Goal: Task Accomplishment & Management: Manage account settings

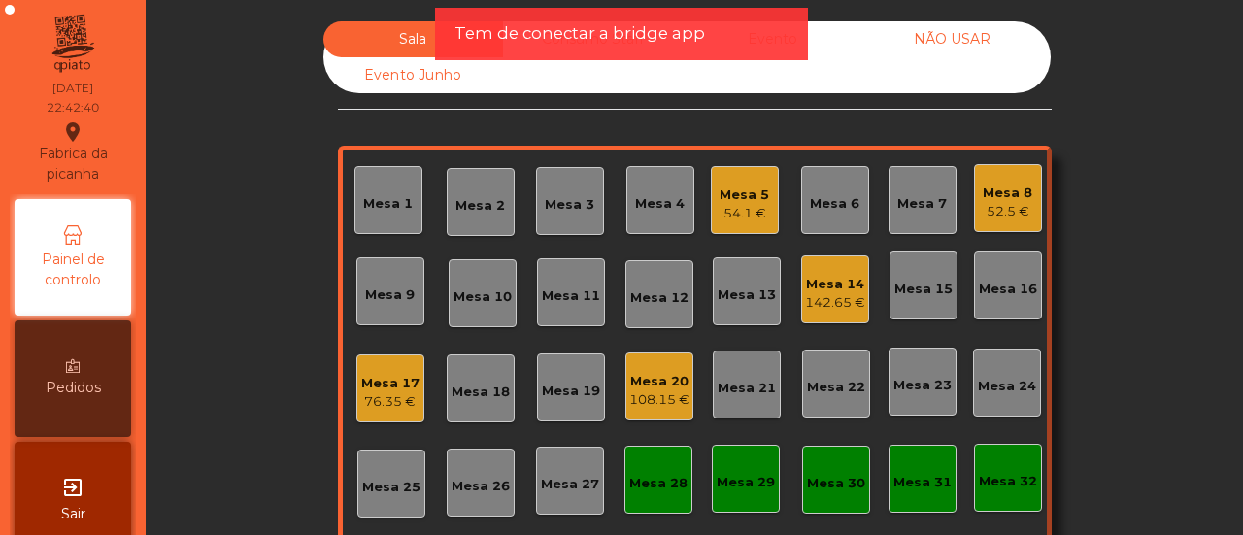
click at [821, 44] on div "Evento" at bounding box center [773, 39] width 180 height 36
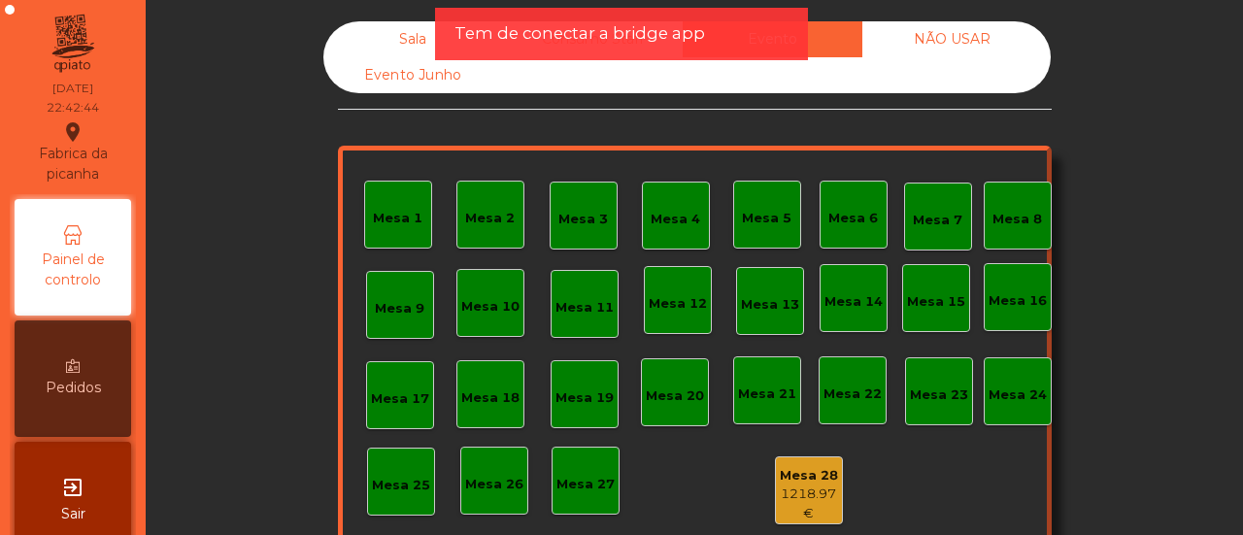
click at [799, 484] on div "1218.97 €" at bounding box center [809, 503] width 66 height 38
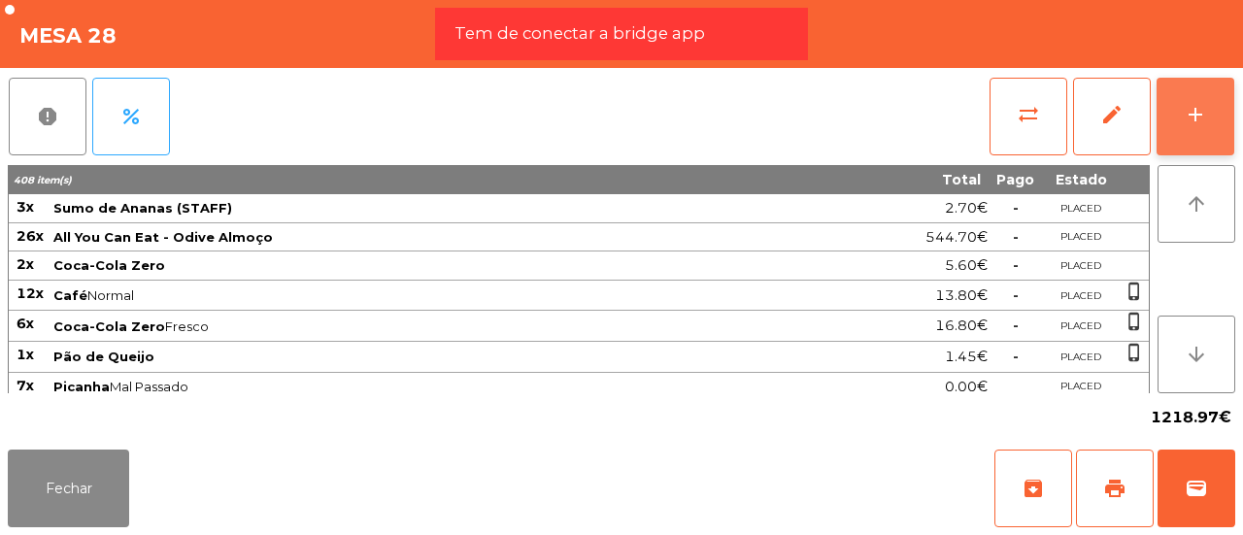
click at [1201, 117] on div "add" at bounding box center [1195, 114] width 23 height 23
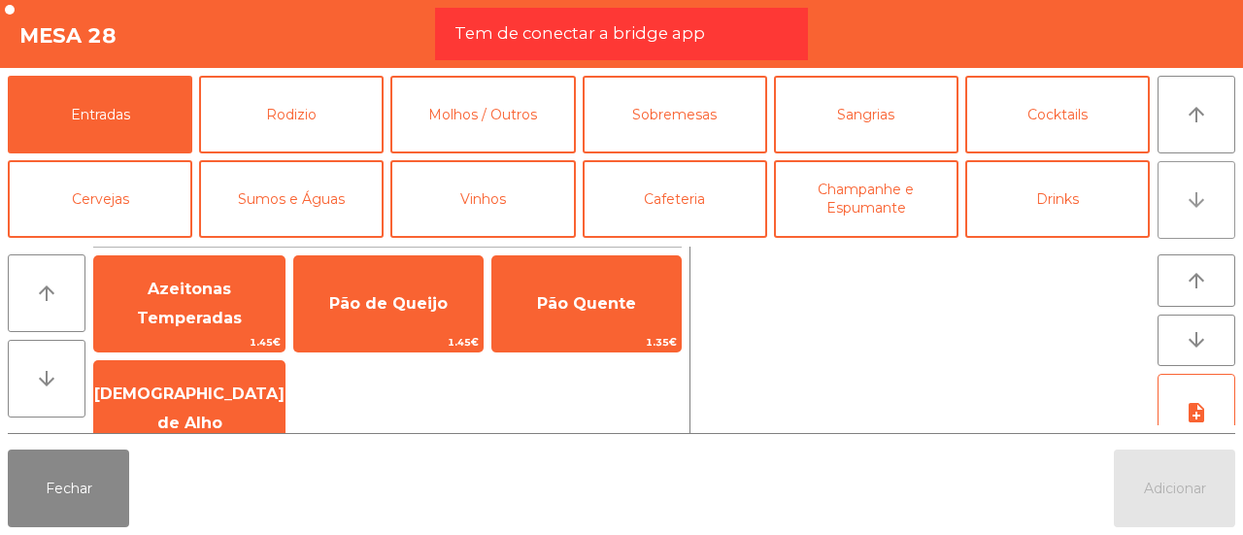
click at [1170, 175] on button "arrow_downward" at bounding box center [1196, 200] width 78 height 78
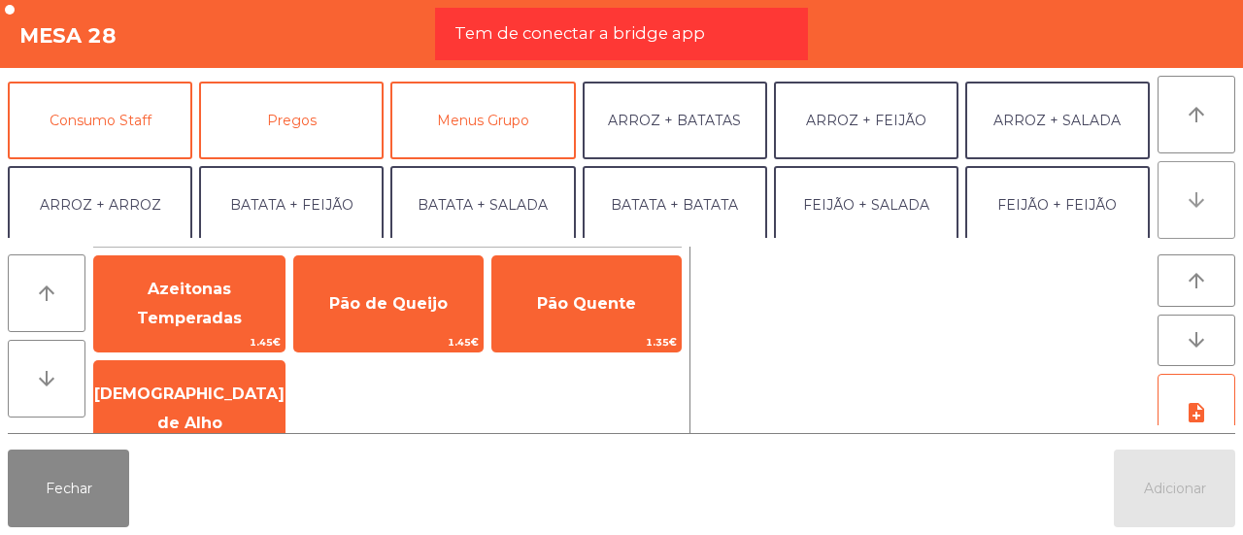
scroll to position [169, 0]
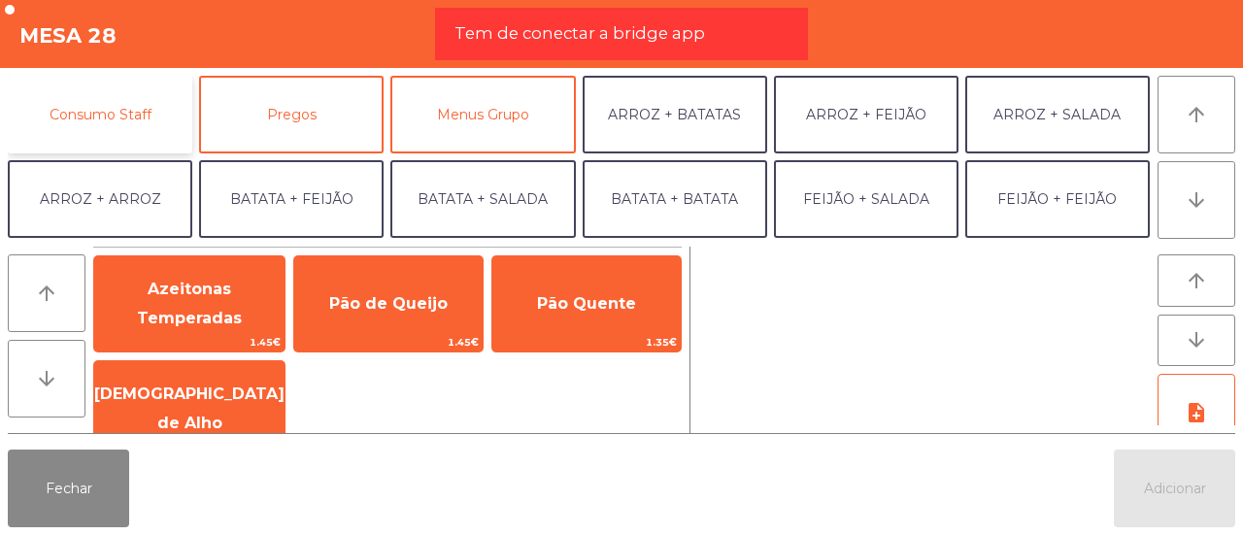
click at [130, 104] on button "Consumo Staff" at bounding box center [100, 115] width 184 height 78
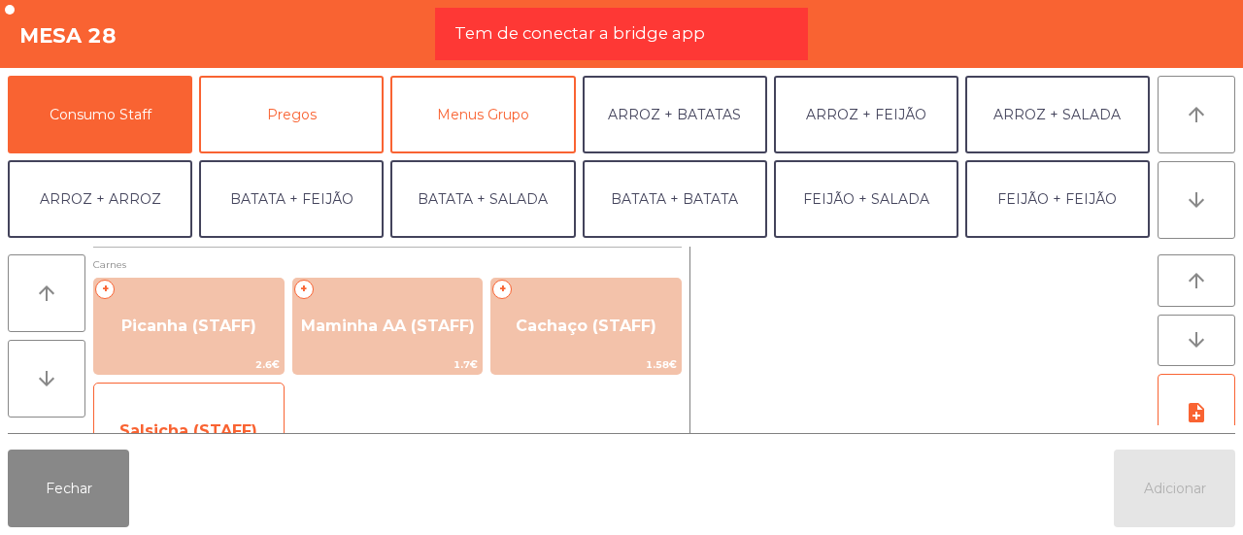
click at [182, 398] on div "Salsicha (STAFF) 0.51€" at bounding box center [188, 431] width 191 height 97
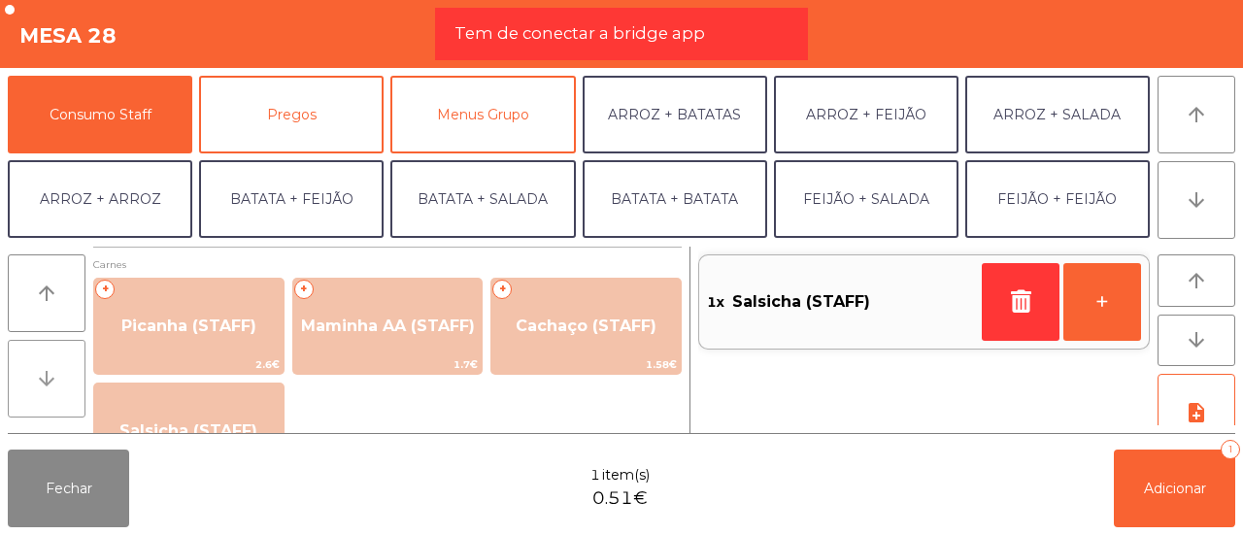
click at [35, 383] on icon "arrow_downward" at bounding box center [46, 378] width 23 height 23
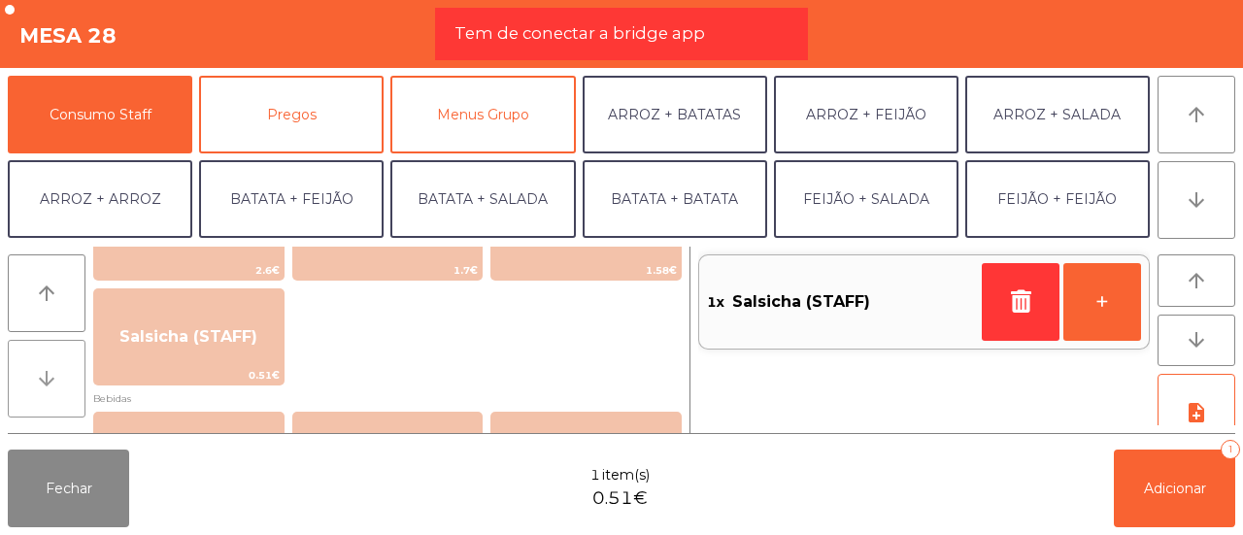
click at [35, 383] on icon "arrow_downward" at bounding box center [46, 378] width 23 height 23
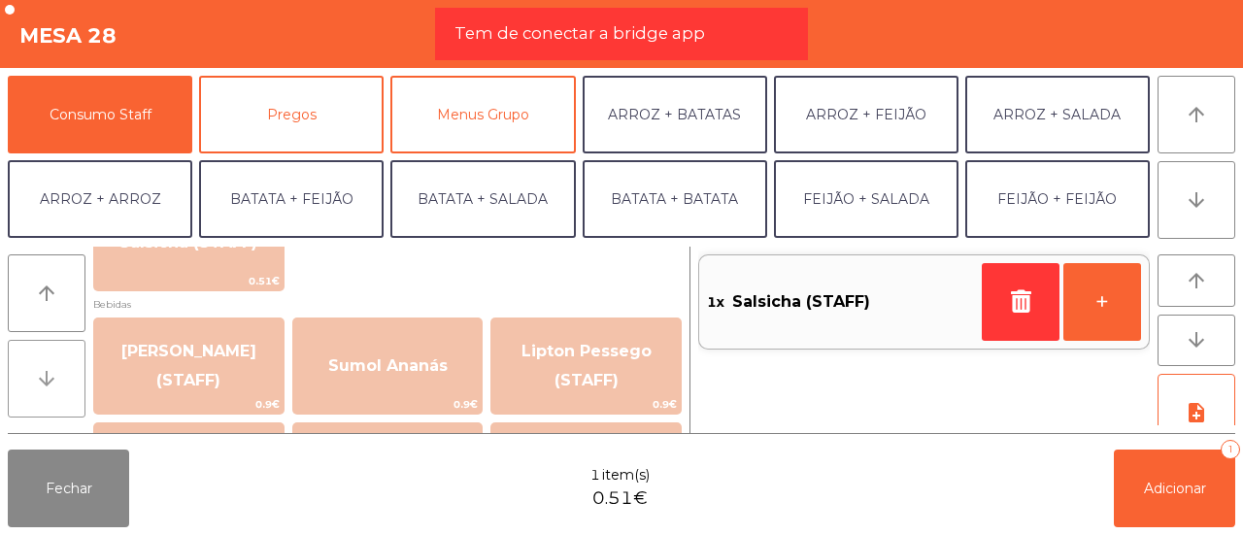
click at [35, 383] on icon "arrow_downward" at bounding box center [46, 378] width 23 height 23
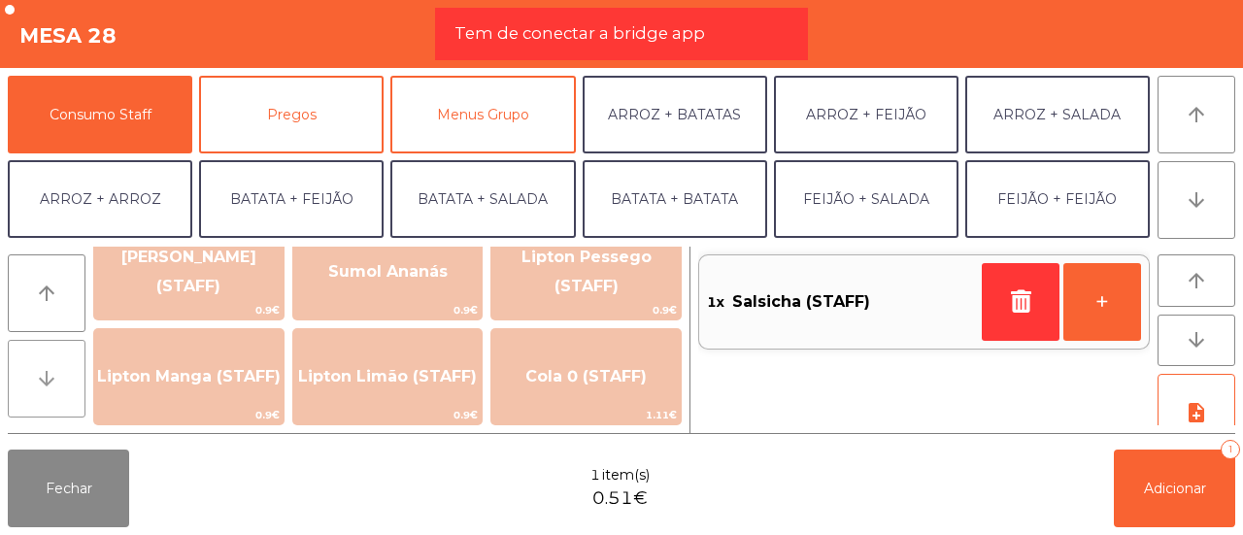
scroll to position [284, 0]
click at [38, 309] on button "arrow_upward" at bounding box center [47, 293] width 78 height 78
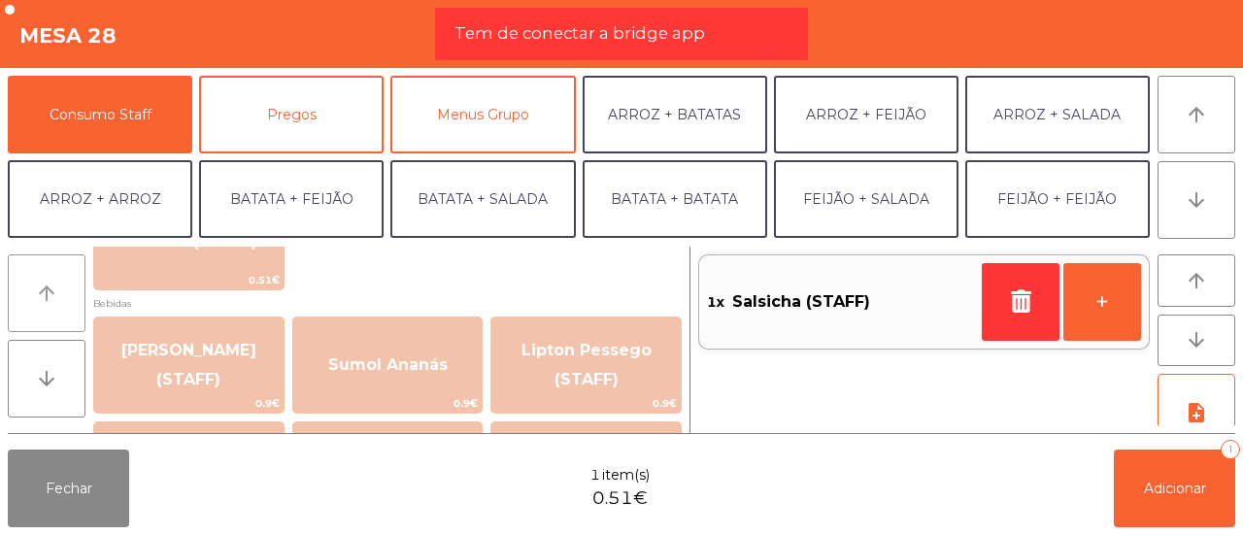
click at [38, 309] on button "arrow_upward" at bounding box center [47, 293] width 78 height 78
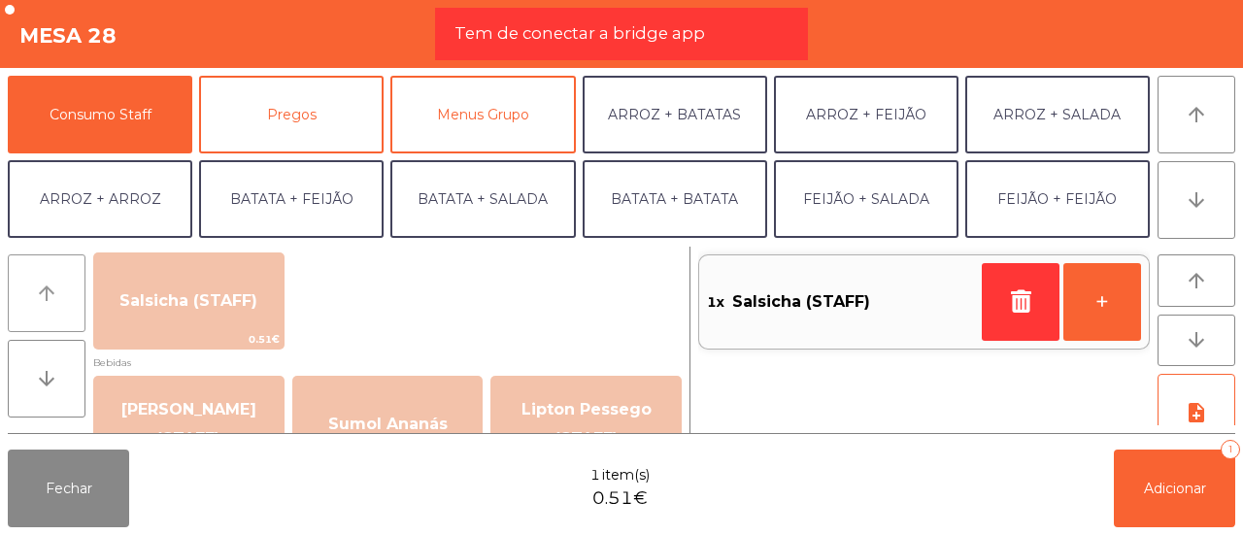
scroll to position [95, 0]
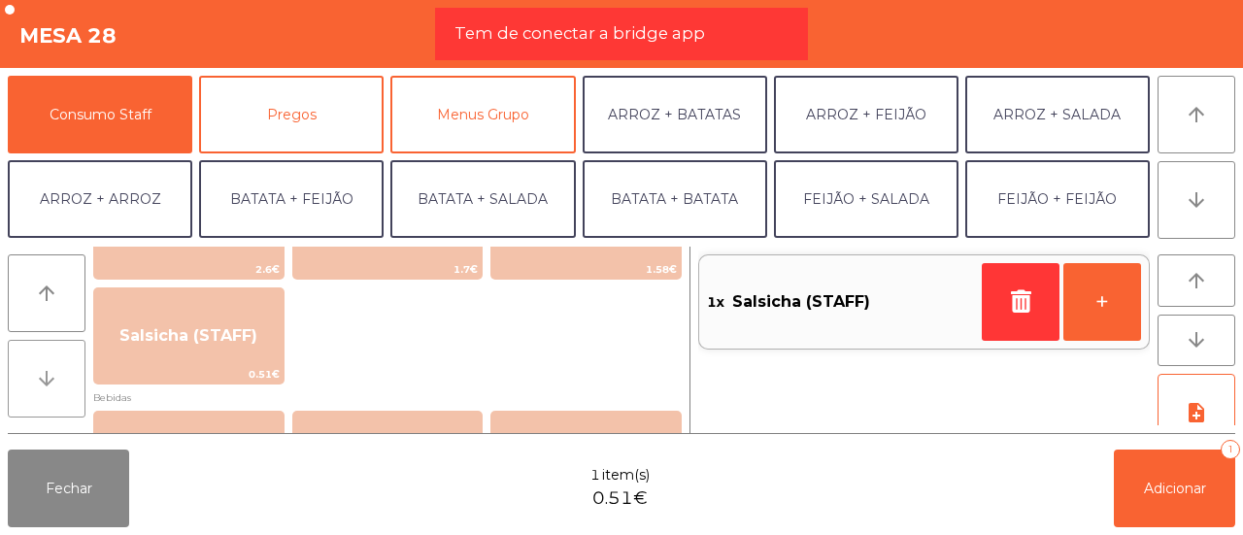
click at [53, 382] on icon "arrow_downward" at bounding box center [46, 378] width 23 height 23
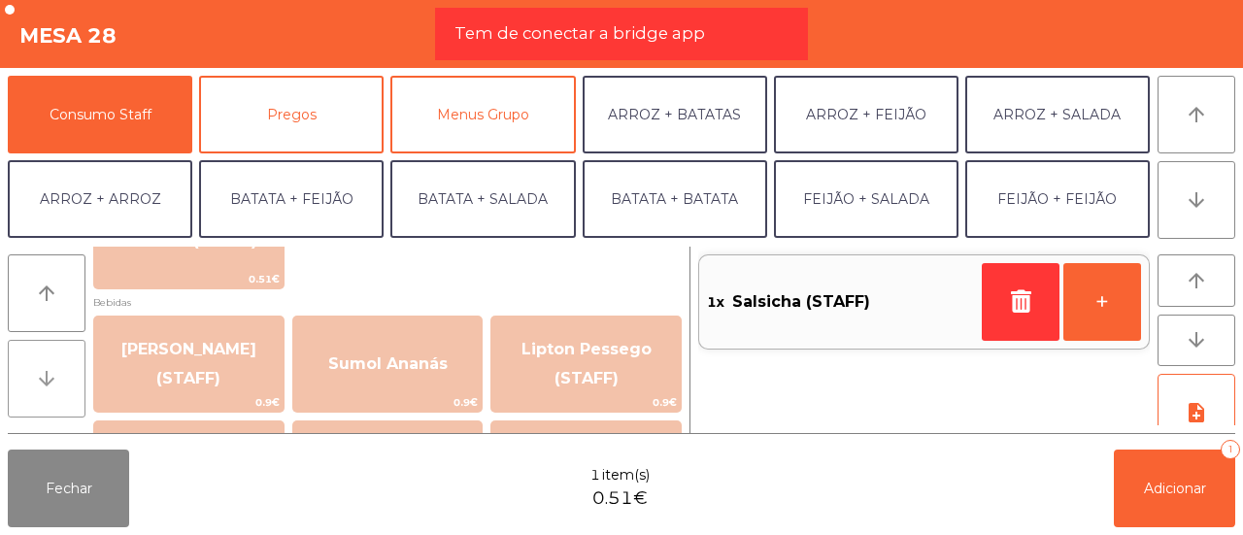
click at [53, 382] on icon "arrow_downward" at bounding box center [46, 378] width 23 height 23
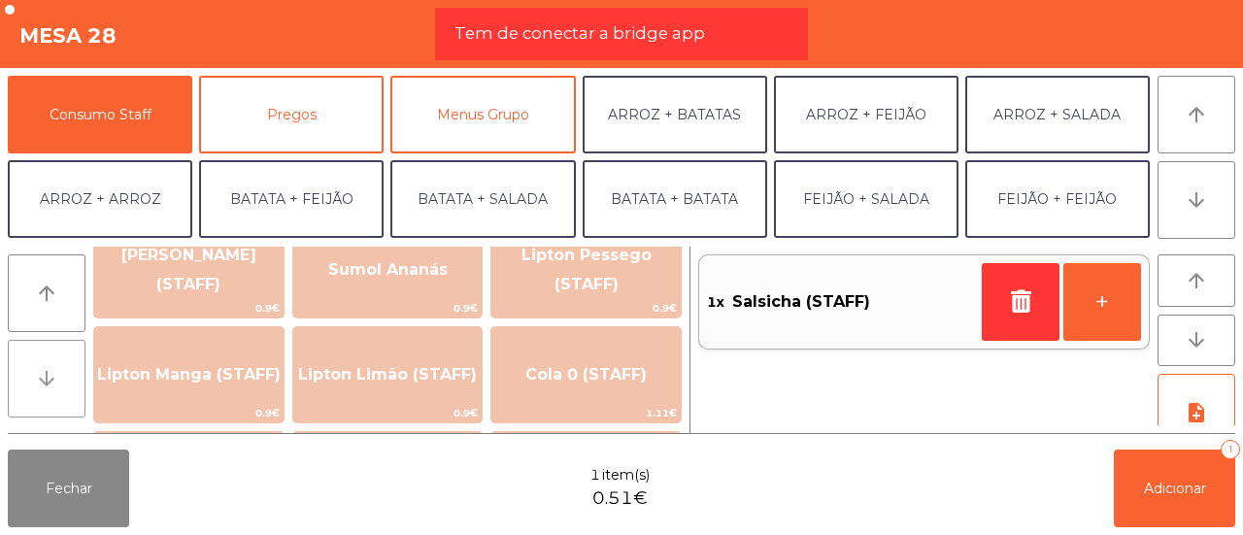
click at [53, 382] on icon "arrow_downward" at bounding box center [46, 378] width 23 height 23
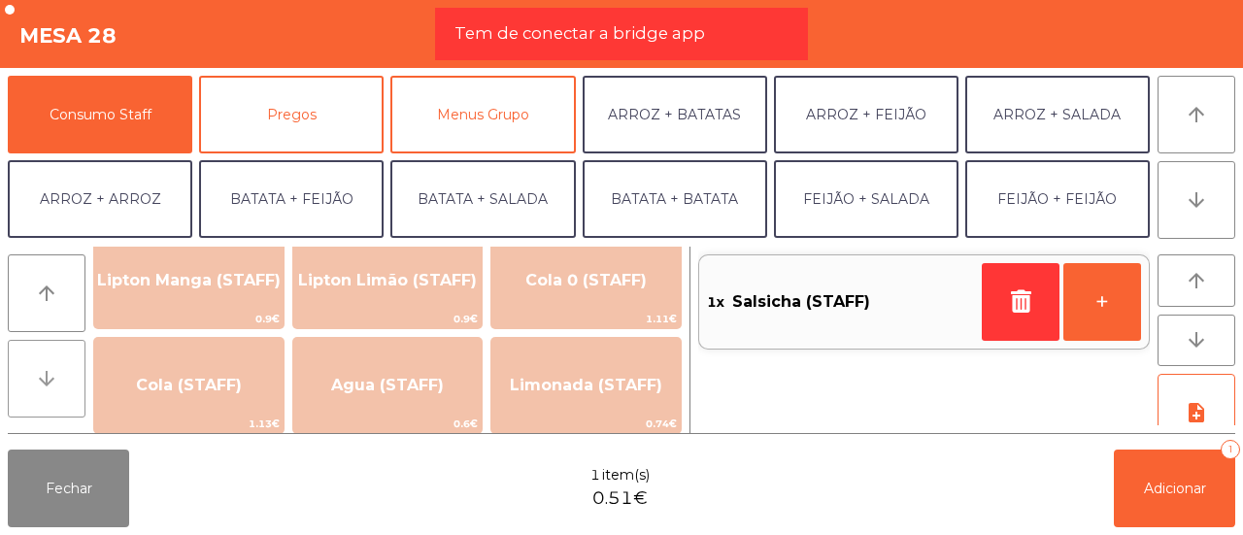
click at [53, 382] on icon "arrow_downward" at bounding box center [46, 378] width 23 height 23
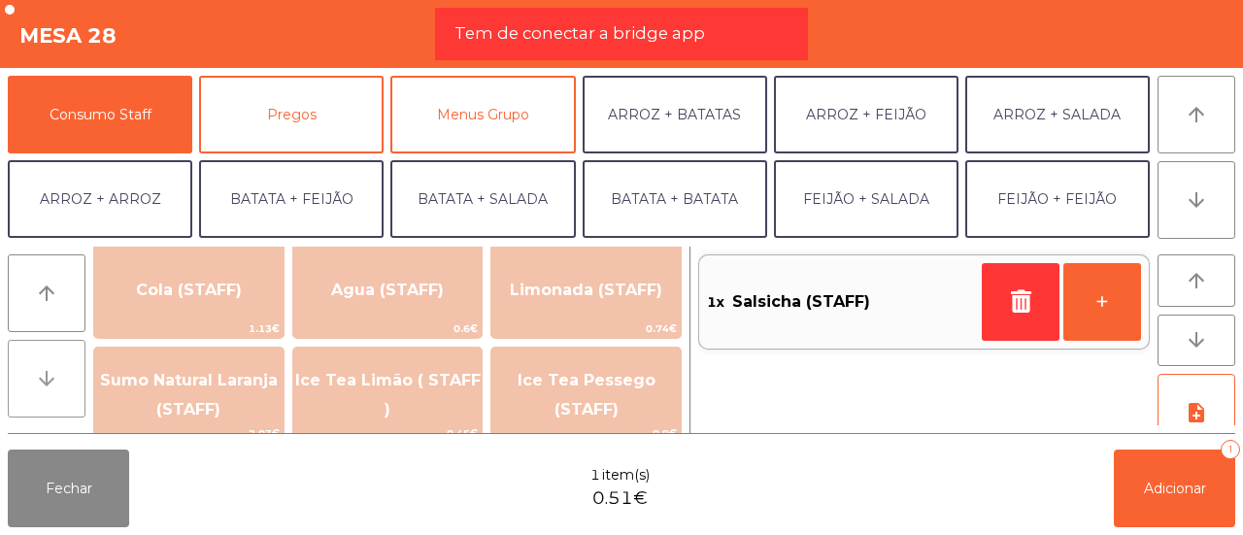
click at [53, 382] on icon "arrow_downward" at bounding box center [46, 378] width 23 height 23
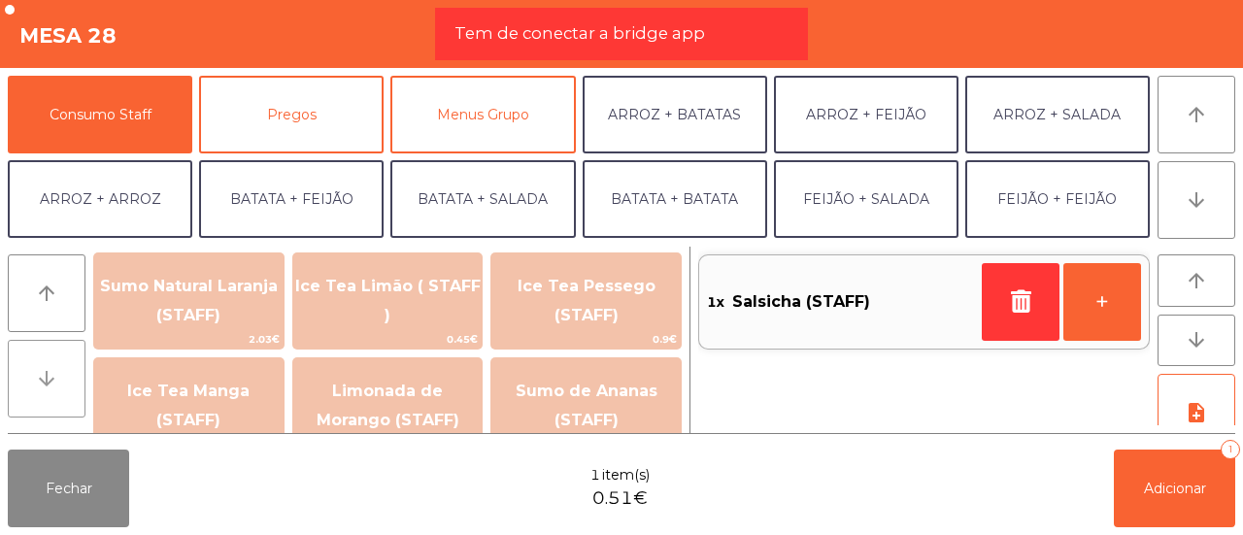
click at [53, 382] on icon "arrow_downward" at bounding box center [46, 378] width 23 height 23
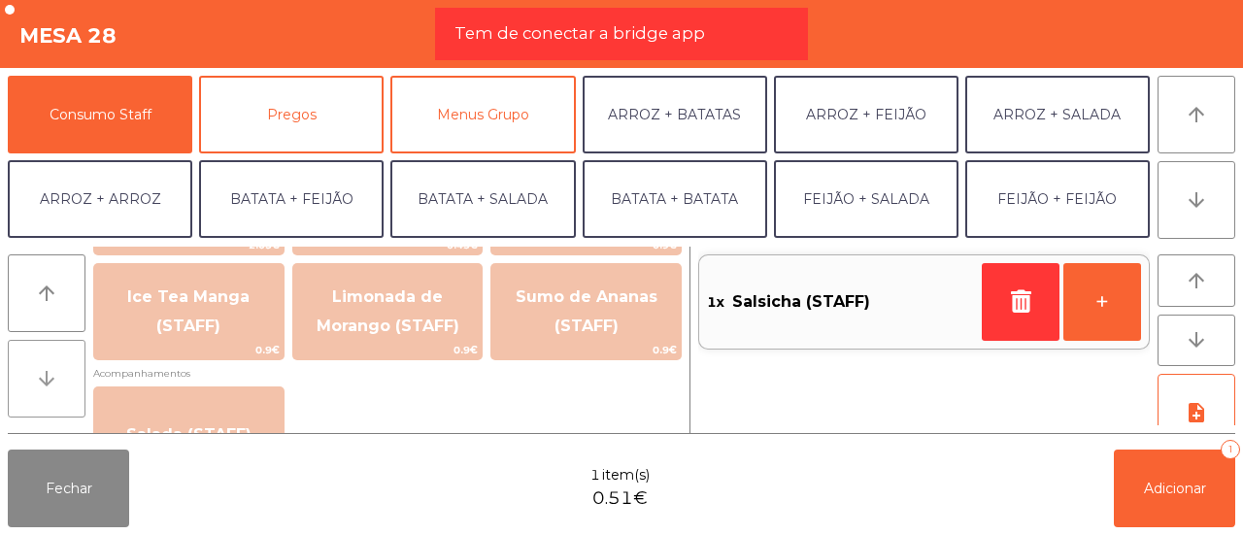
click at [53, 382] on icon "arrow_downward" at bounding box center [46, 378] width 23 height 23
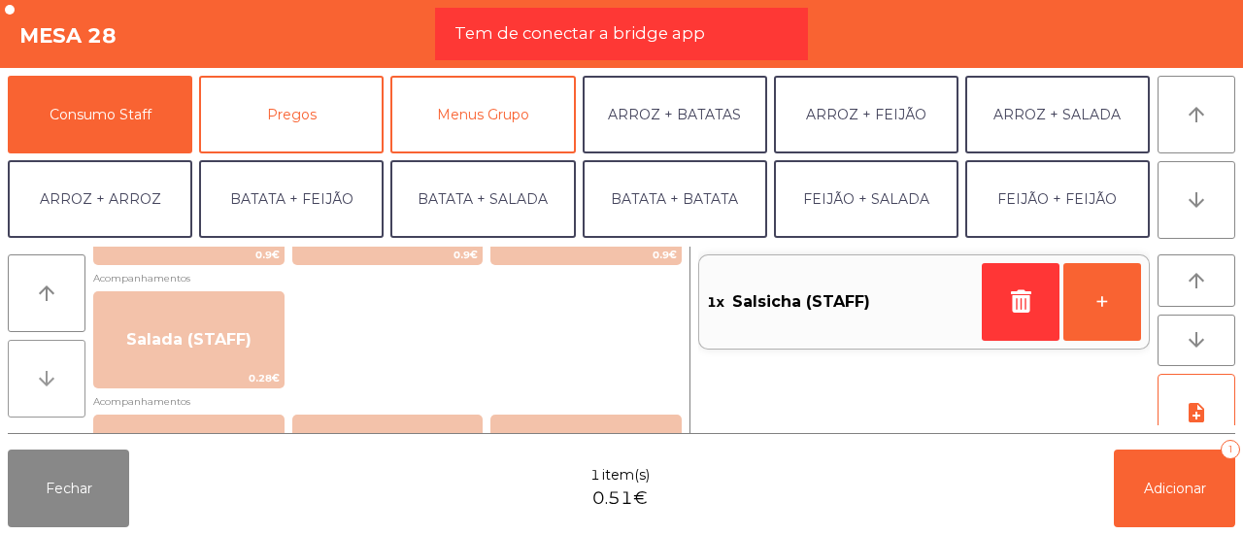
click at [53, 382] on icon "arrow_downward" at bounding box center [46, 378] width 23 height 23
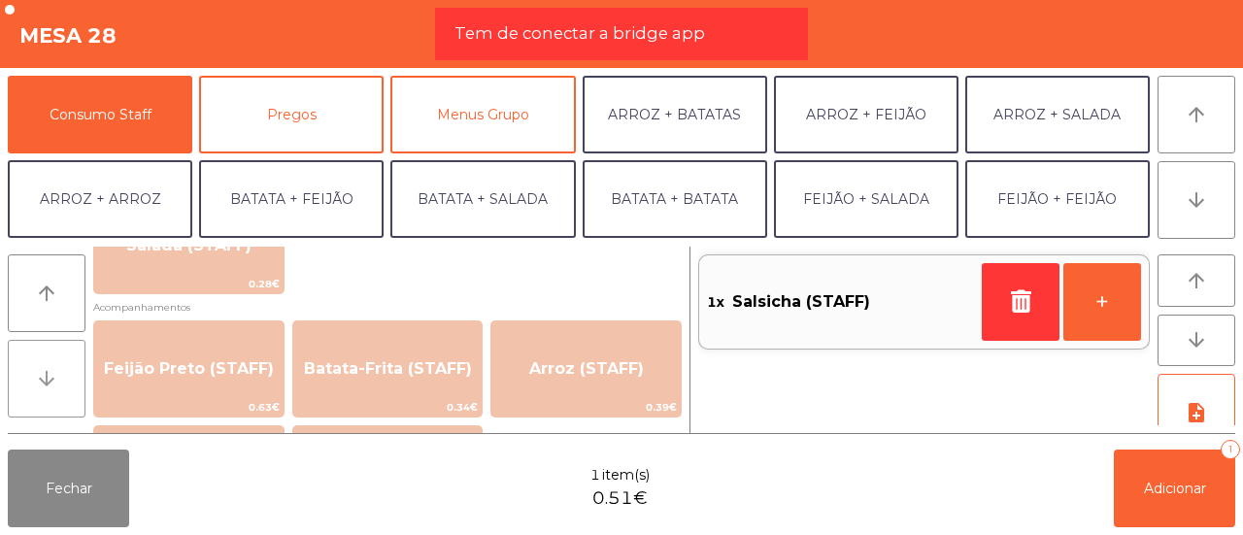
click at [53, 382] on icon "arrow_downward" at bounding box center [46, 378] width 23 height 23
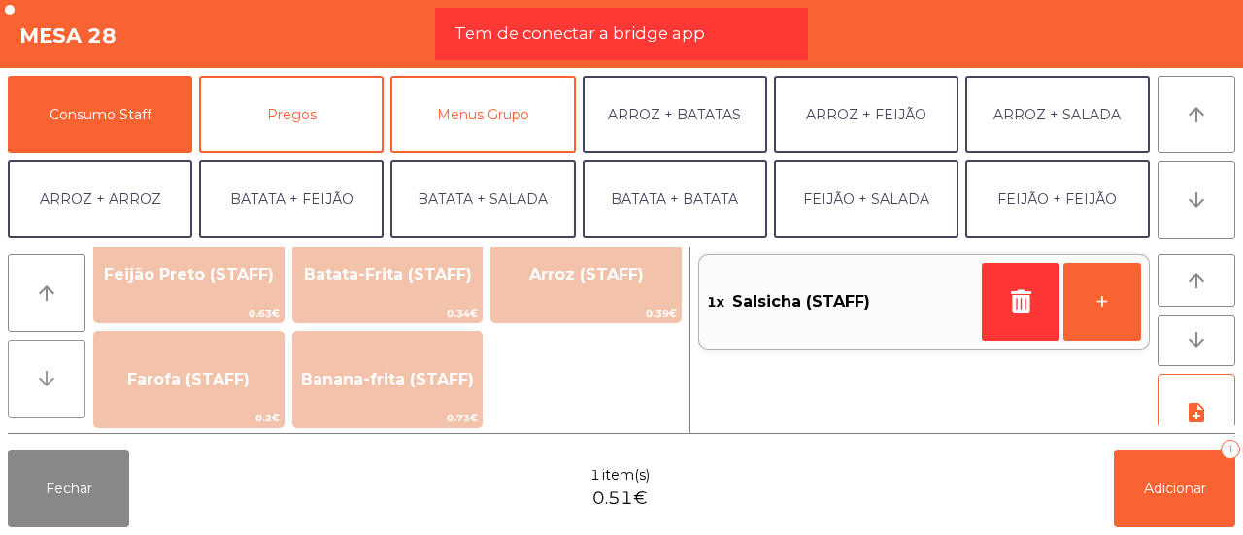
click at [53, 382] on icon "arrow_downward" at bounding box center [46, 378] width 23 height 23
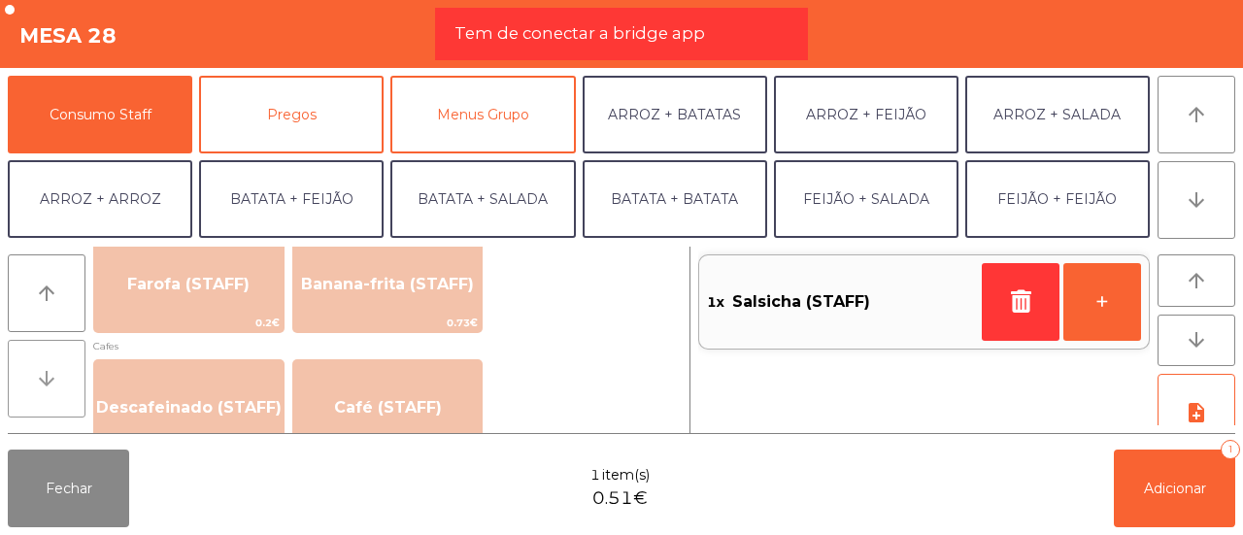
click at [53, 382] on icon "arrow_downward" at bounding box center [46, 378] width 23 height 23
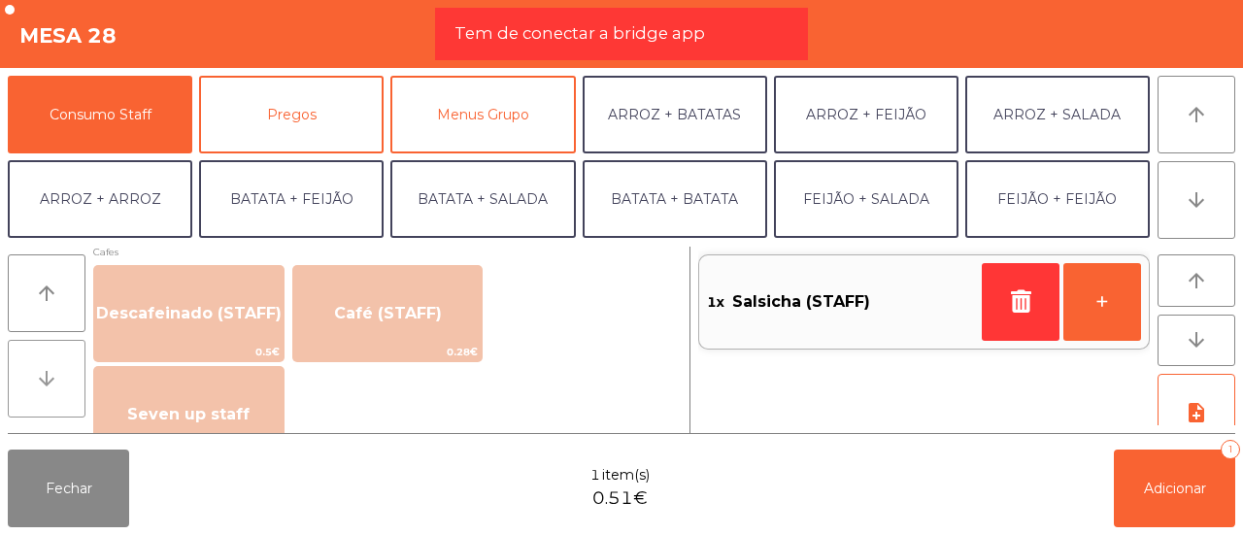
click at [53, 382] on icon "arrow_downward" at bounding box center [46, 378] width 23 height 23
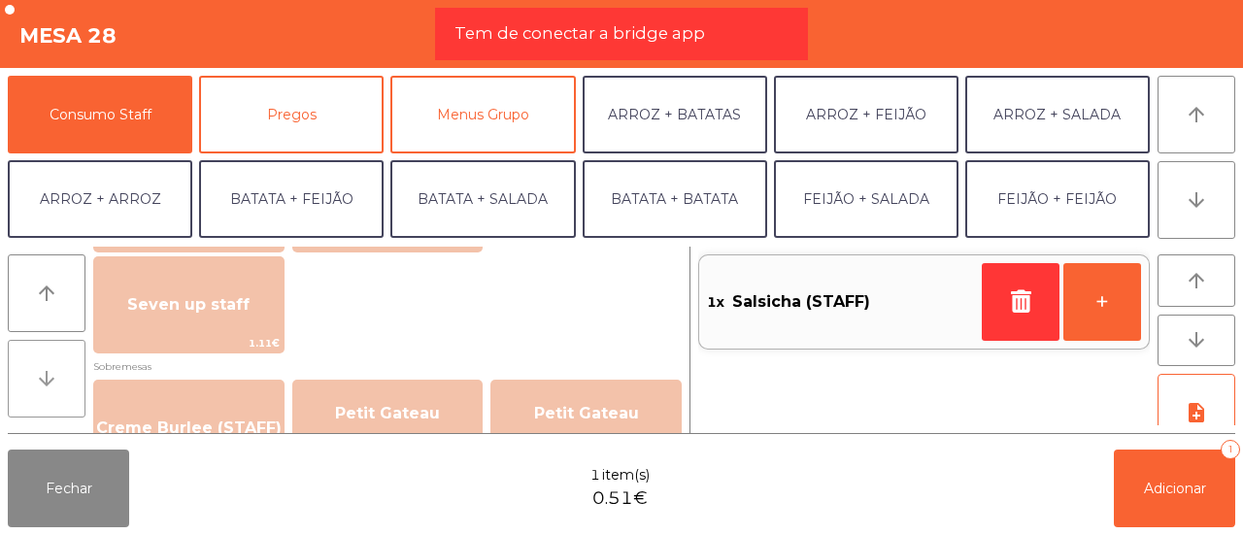
click at [53, 382] on icon "arrow_downward" at bounding box center [46, 378] width 23 height 23
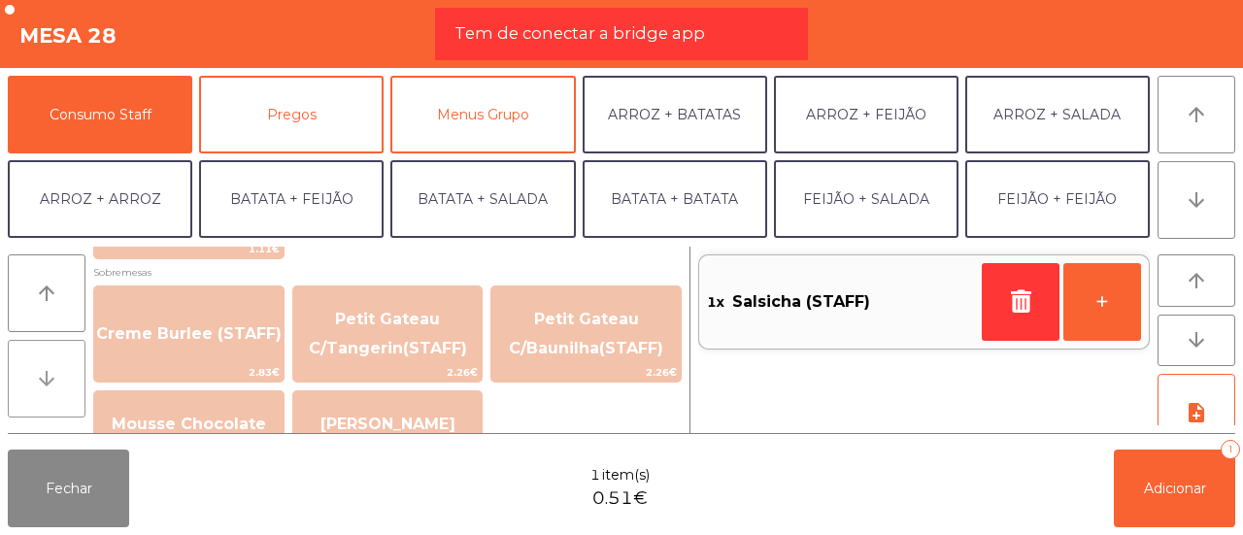
click at [53, 382] on icon "arrow_downward" at bounding box center [46, 378] width 23 height 23
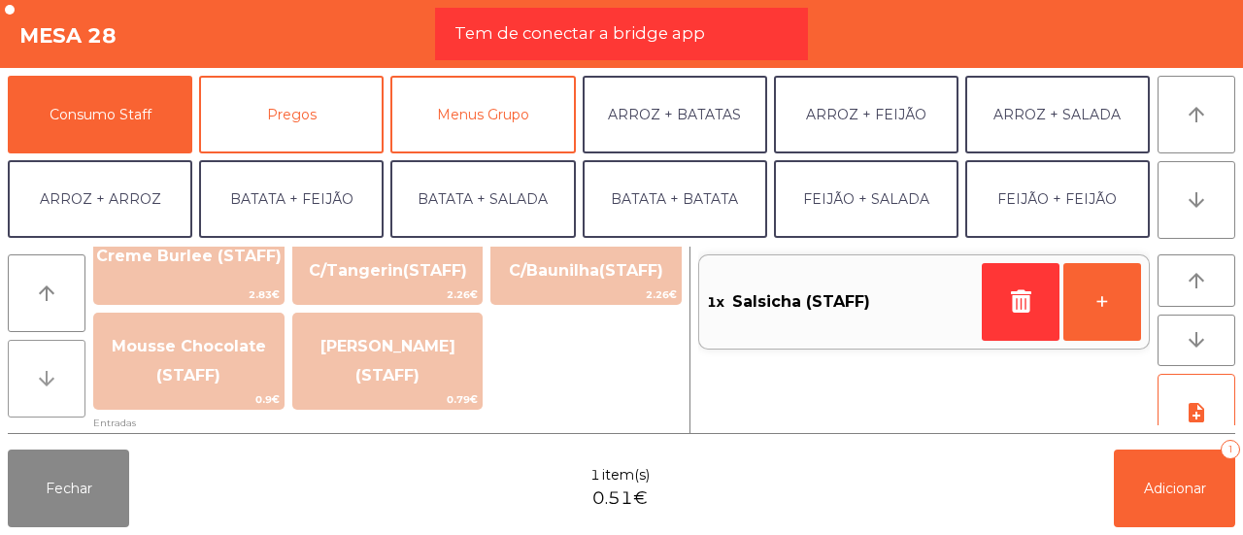
scroll to position [1439, 0]
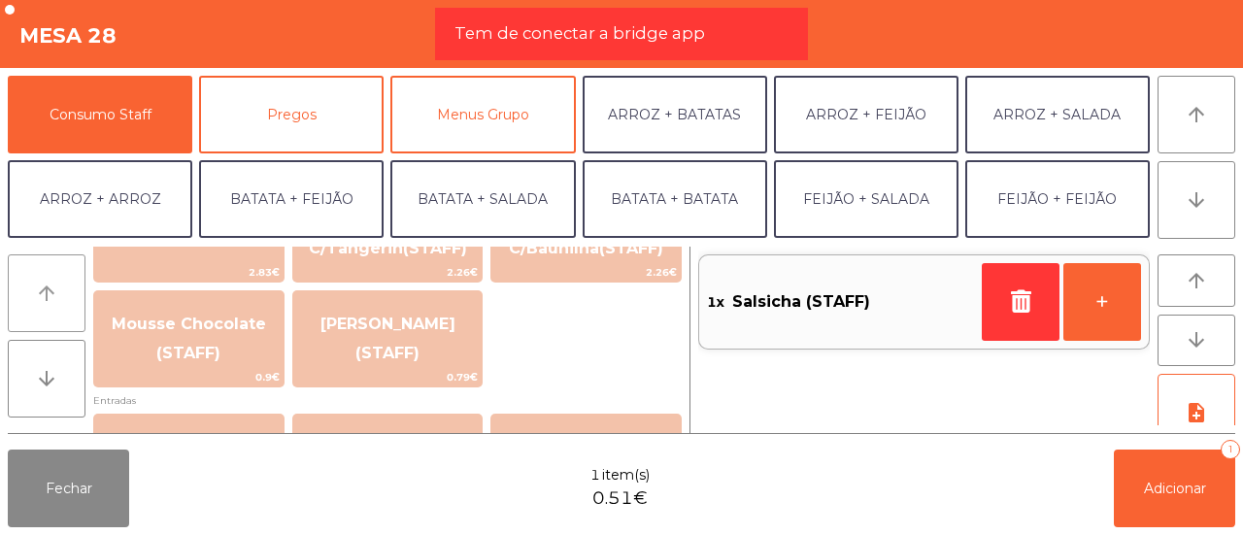
click at [49, 310] on button "arrow_upward" at bounding box center [47, 293] width 78 height 78
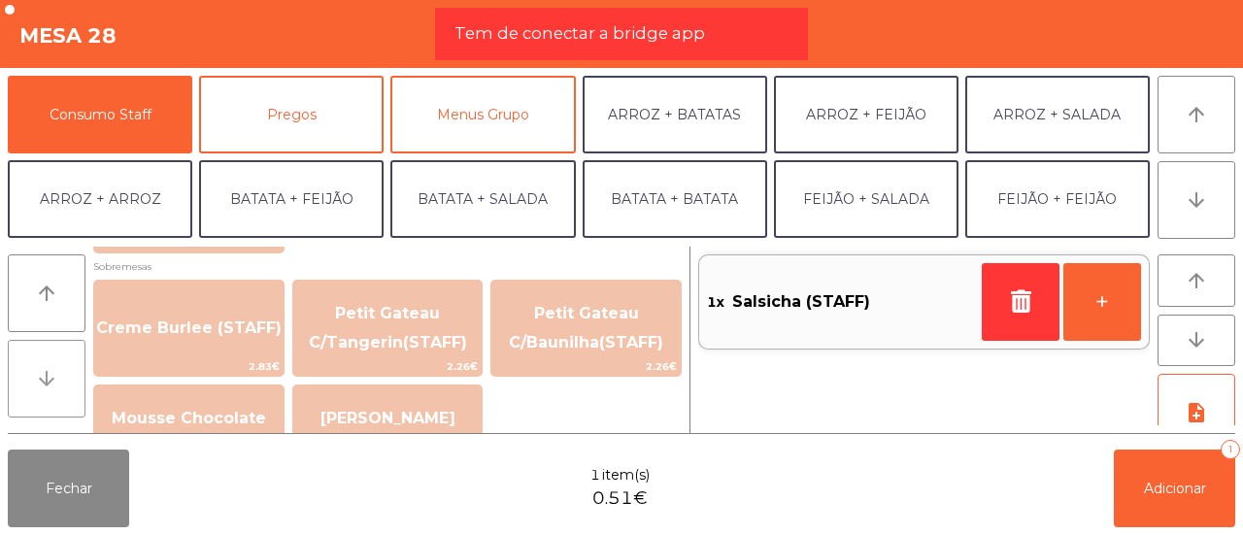
click at [46, 367] on icon "arrow_downward" at bounding box center [46, 378] width 23 height 23
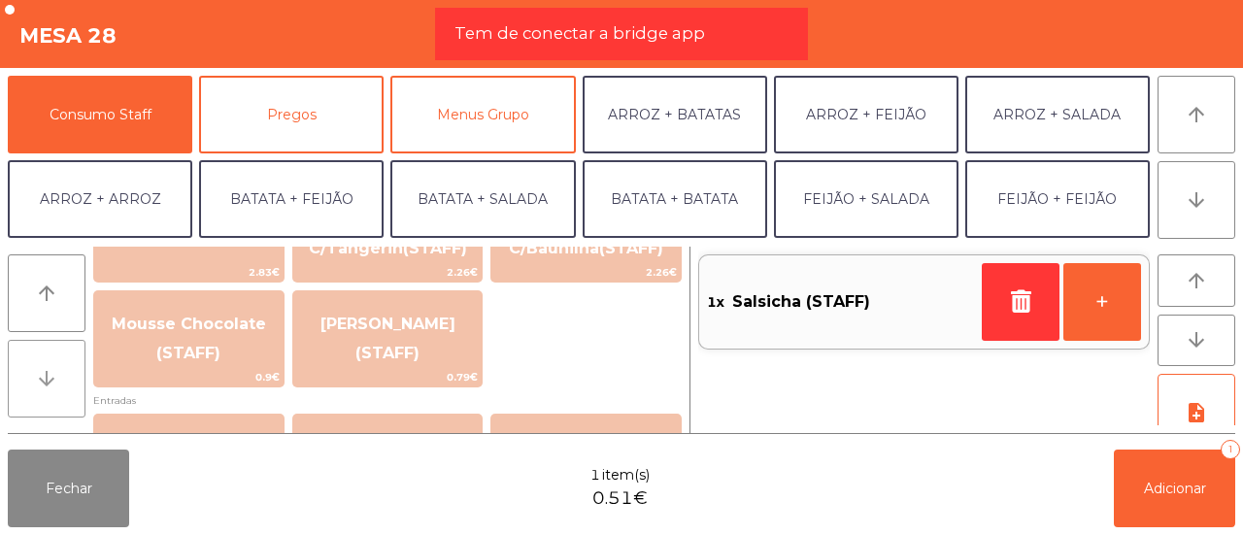
click at [46, 367] on icon "arrow_downward" at bounding box center [46, 378] width 23 height 23
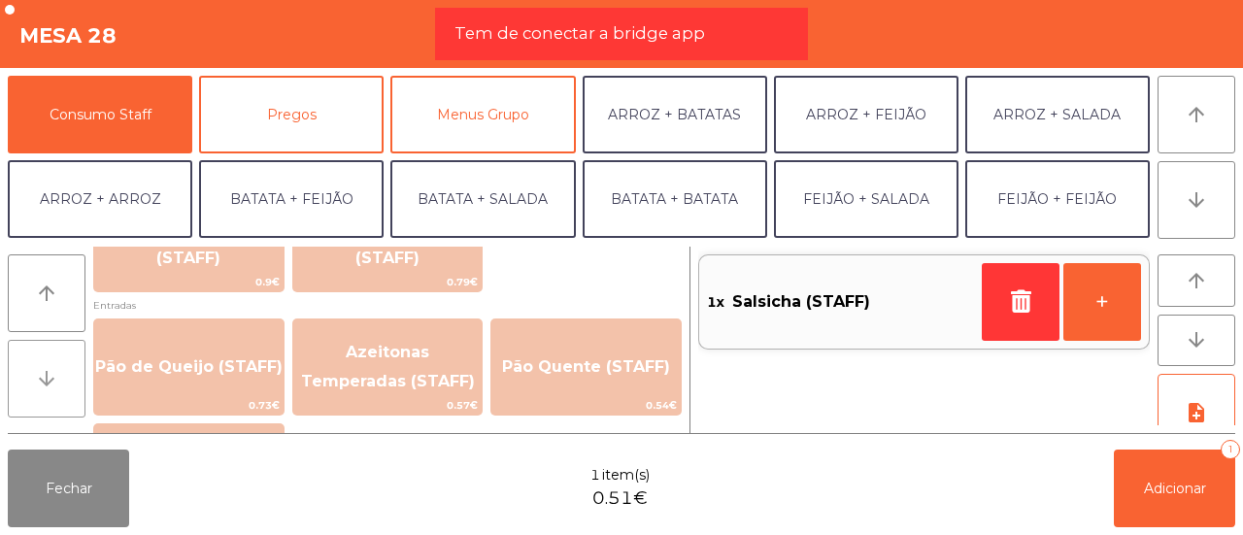
click at [46, 367] on icon "arrow_downward" at bounding box center [46, 378] width 23 height 23
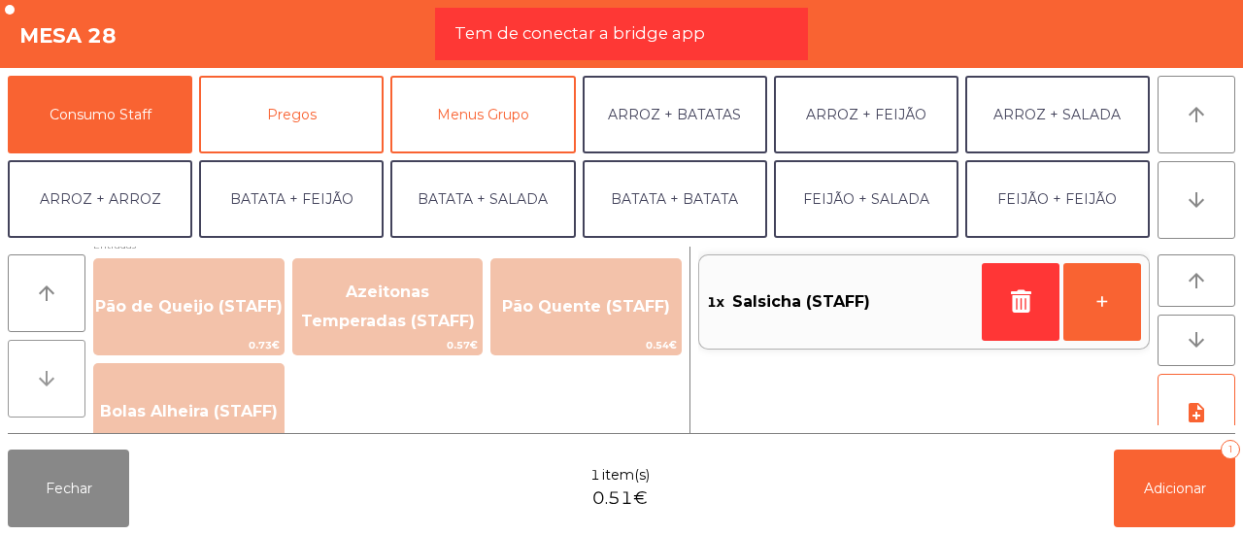
click at [46, 367] on icon "arrow_downward" at bounding box center [46, 378] width 23 height 23
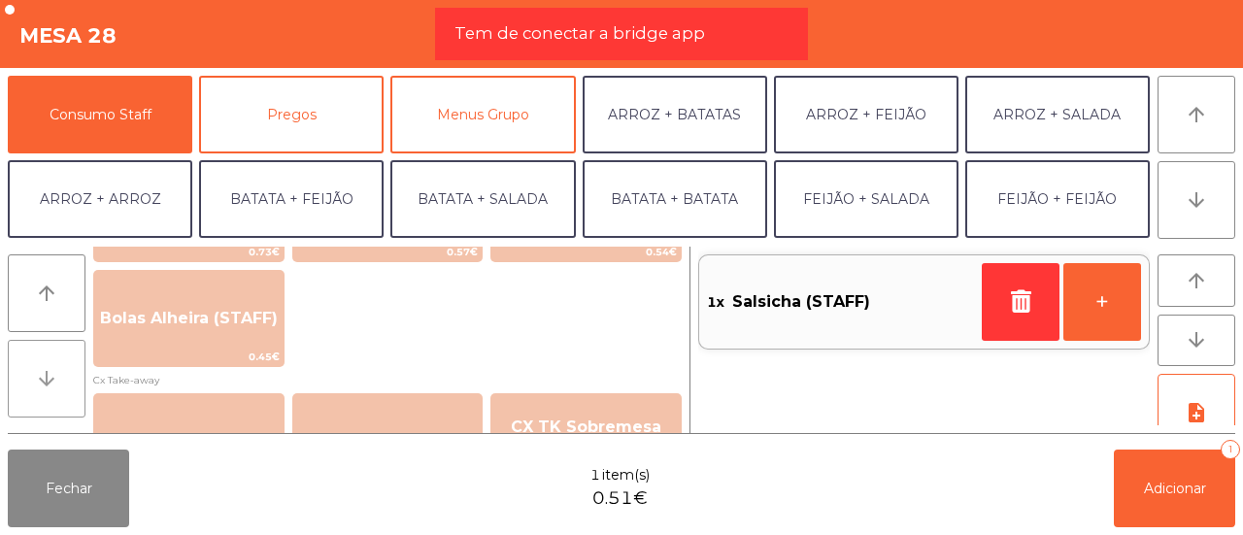
scroll to position [1720, 0]
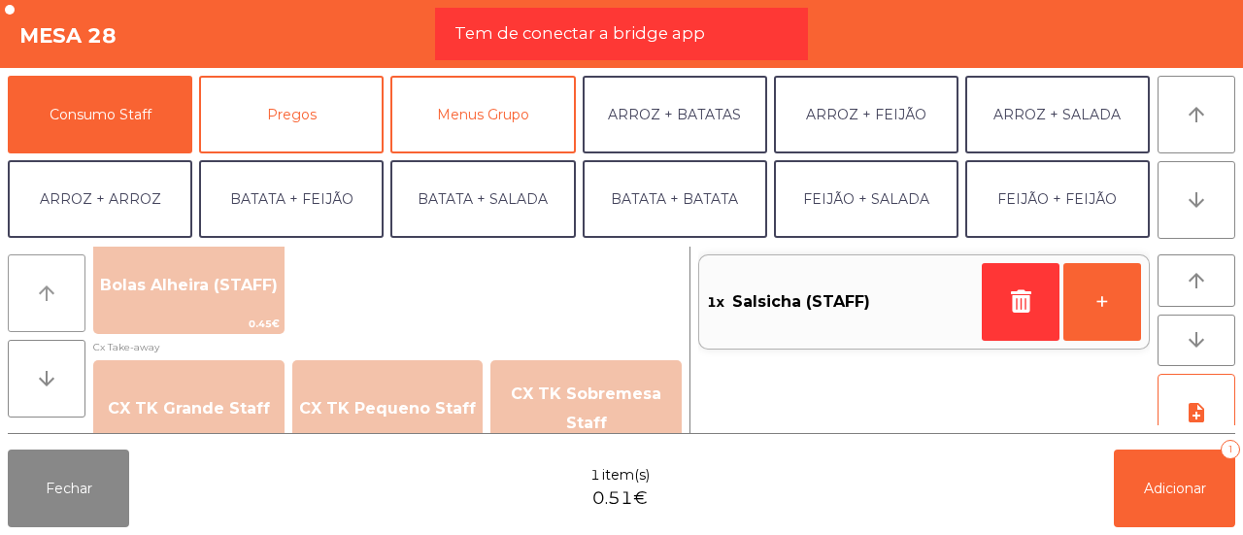
click at [47, 286] on icon "arrow_upward" at bounding box center [46, 293] width 23 height 23
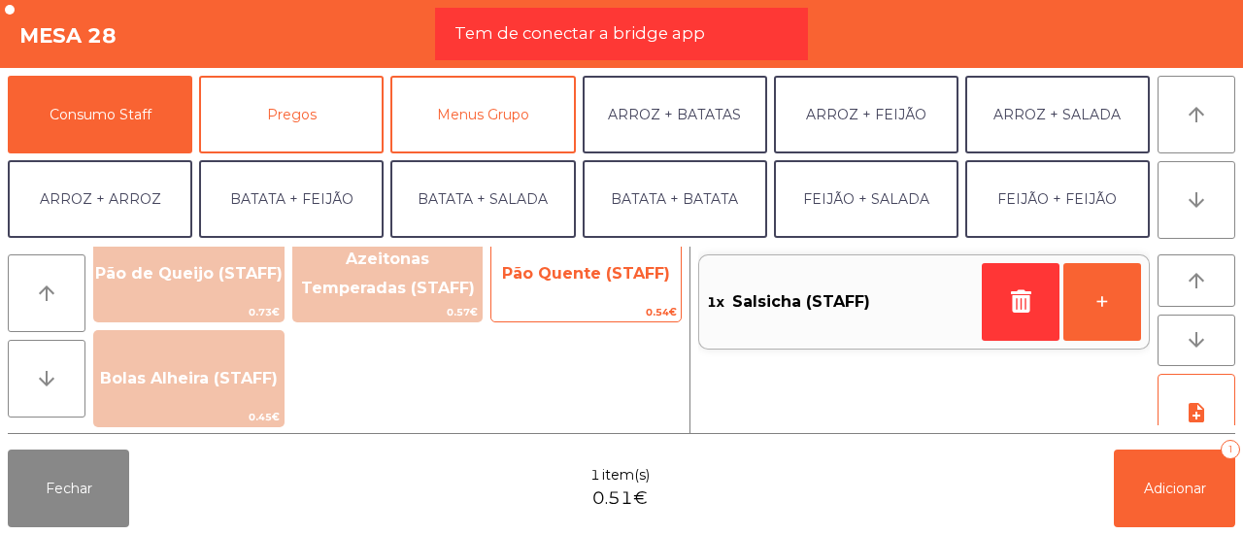
click at [531, 259] on span "Pão Quente (STAFF)" at bounding box center [585, 274] width 189 height 52
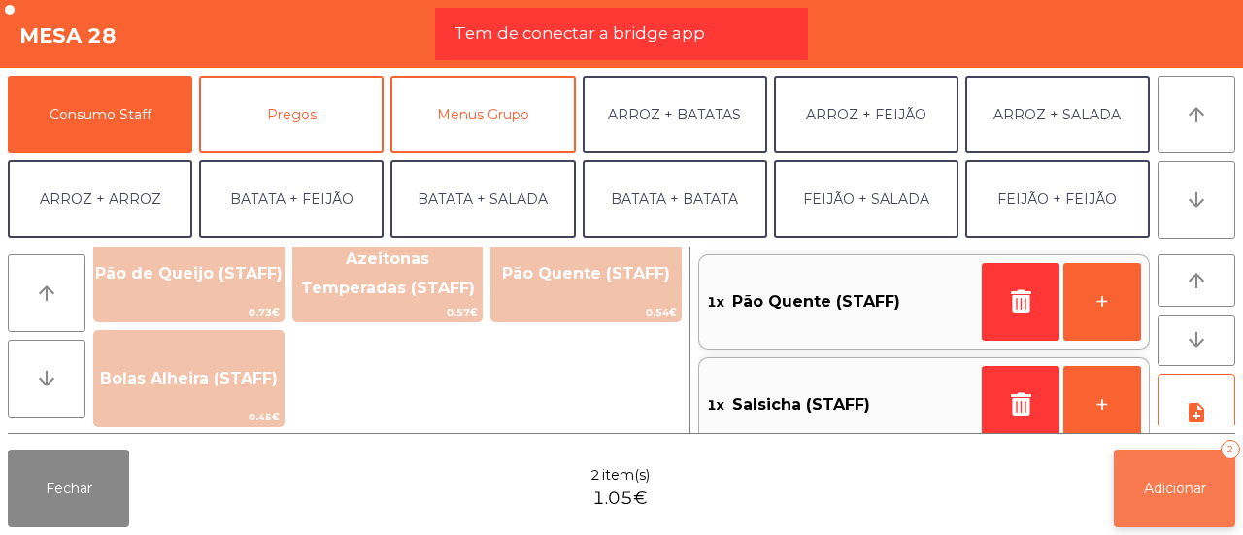
click at [1177, 491] on span "Adicionar" at bounding box center [1175, 488] width 62 height 17
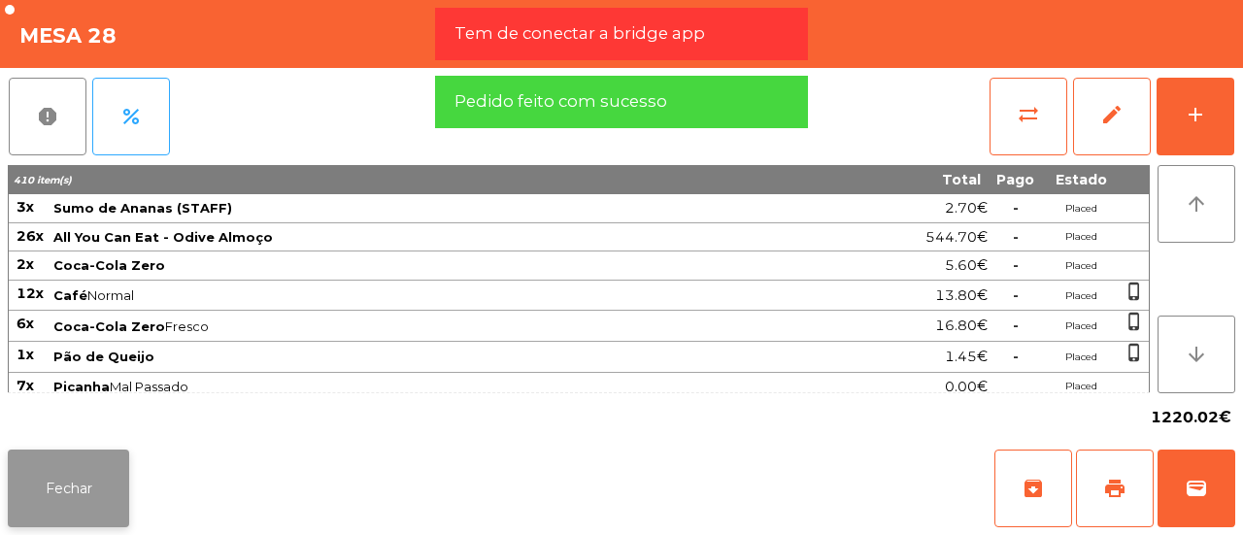
click at [54, 494] on button "Fechar" at bounding box center [68, 489] width 121 height 78
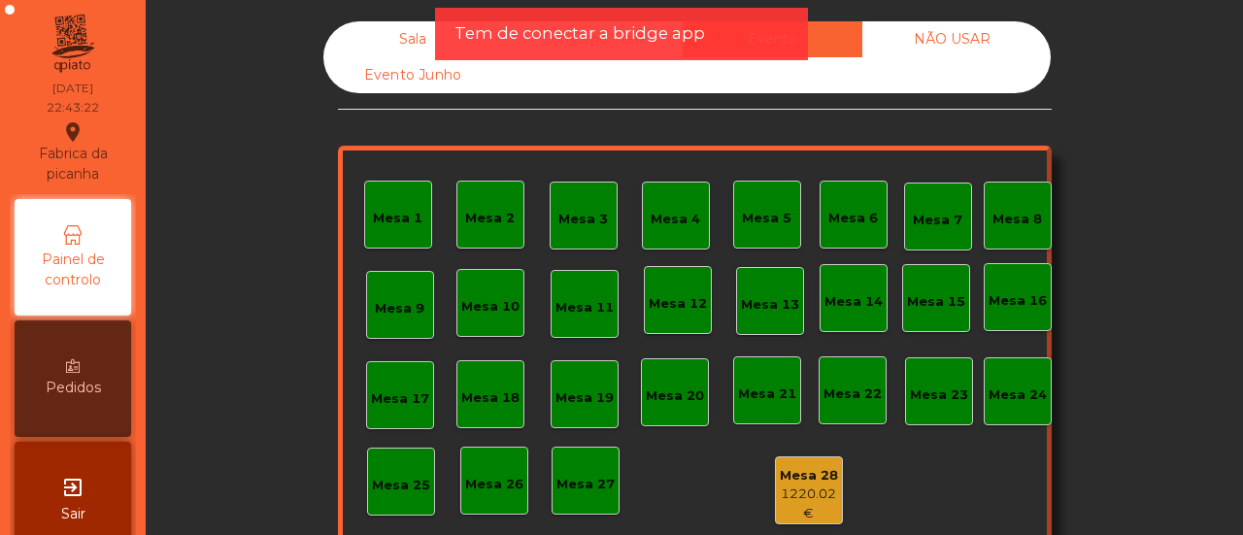
click at [412, 40] on div "Sala" at bounding box center [413, 39] width 180 height 36
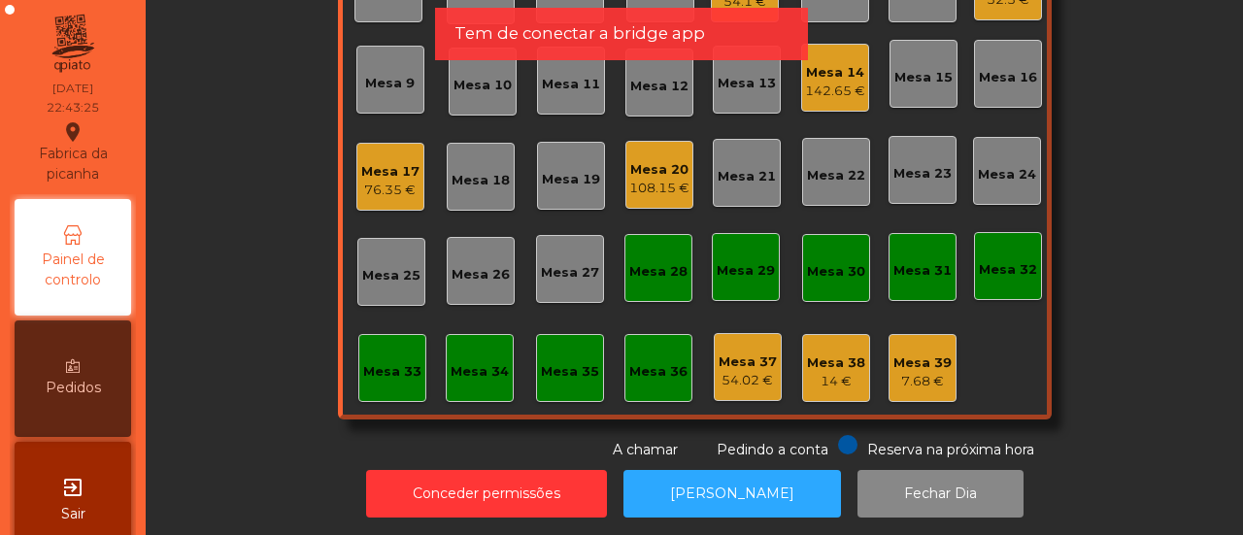
scroll to position [229, 0]
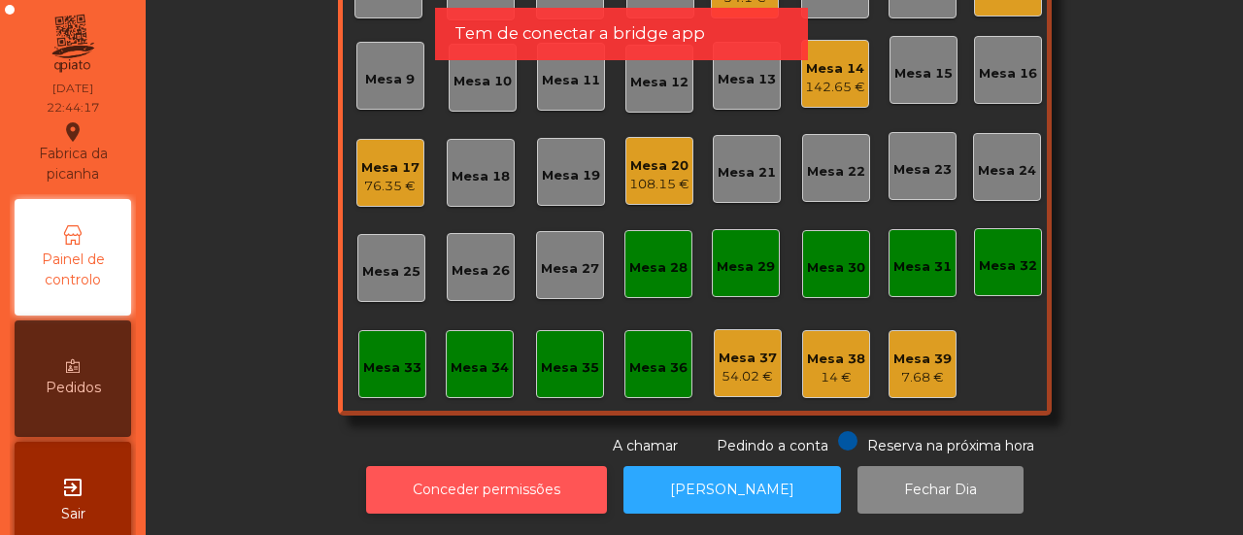
click at [530, 479] on button "Conceder permissões" at bounding box center [486, 490] width 241 height 48
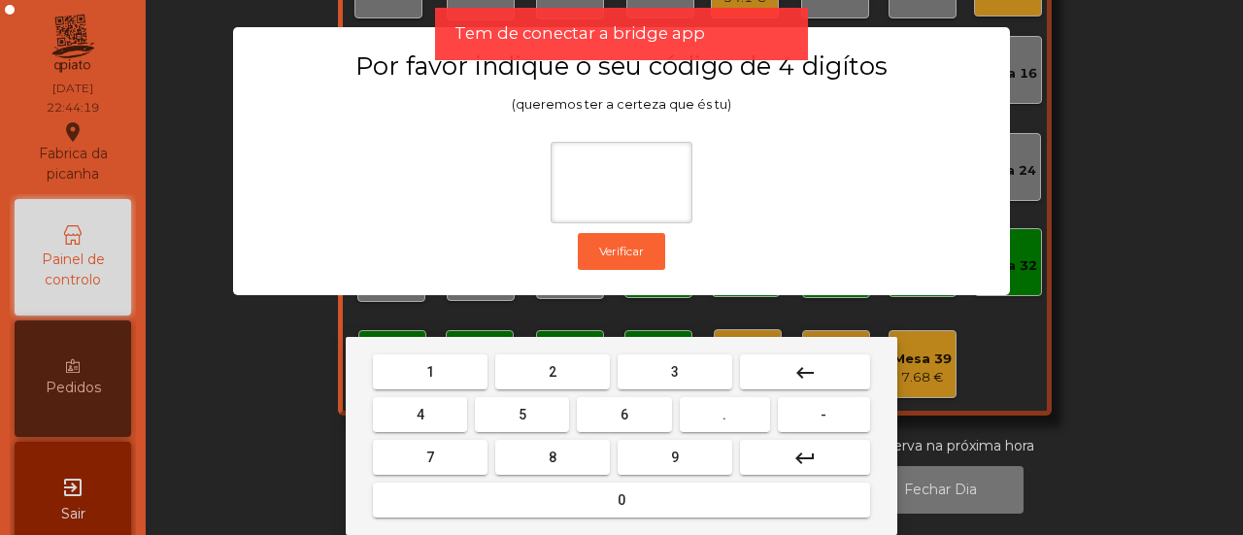
click at [575, 364] on button "2" at bounding box center [552, 371] width 115 height 35
click at [614, 399] on button "6" at bounding box center [624, 414] width 94 height 35
click at [464, 453] on button "7" at bounding box center [430, 457] width 115 height 35
click at [507, 413] on button "5" at bounding box center [522, 414] width 94 height 35
type input "****"
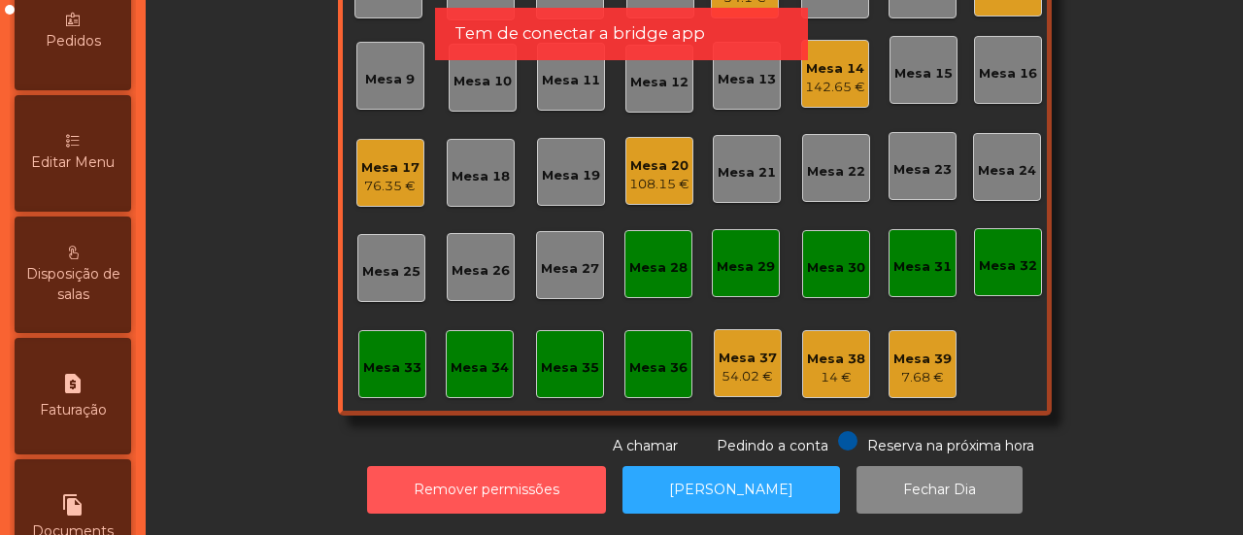
scroll to position [340, 0]
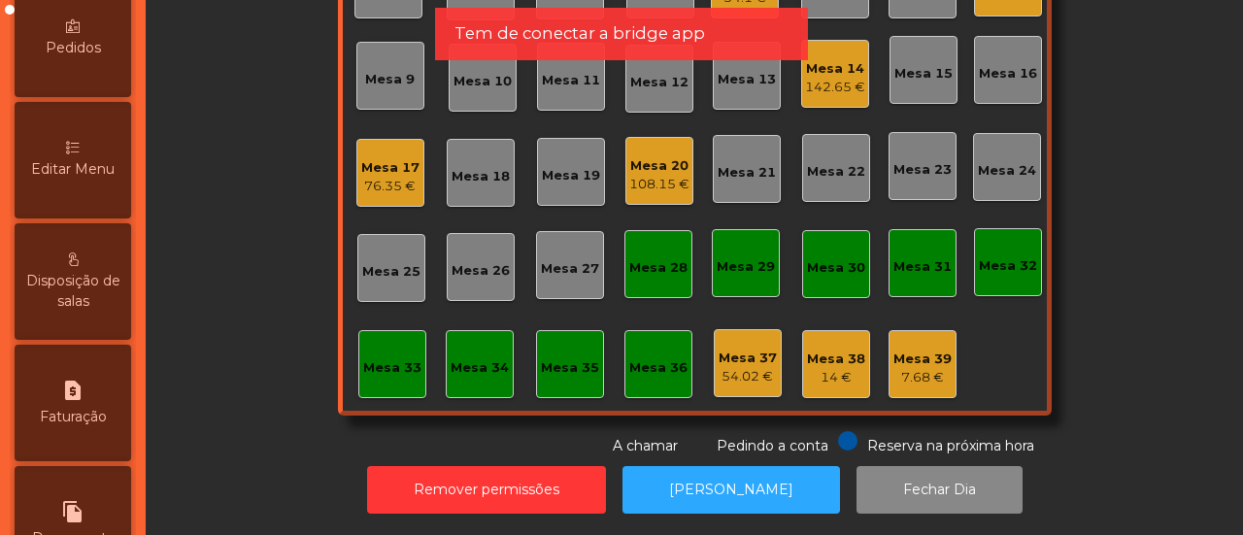
click at [75, 190] on div "Editar Menu" at bounding box center [73, 160] width 117 height 117
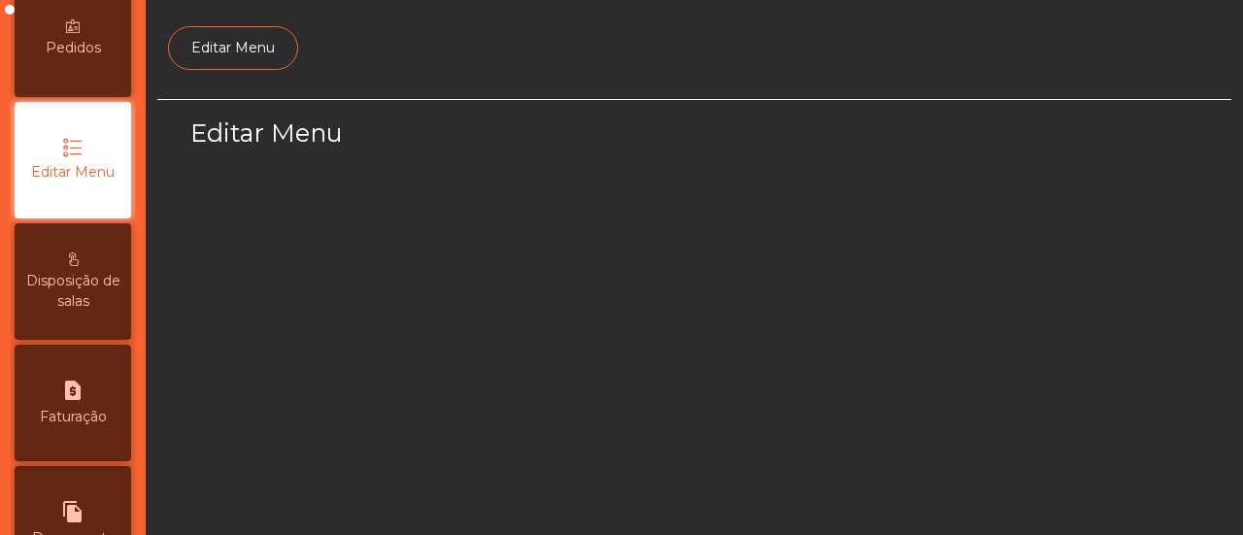
scroll to position [232, 0]
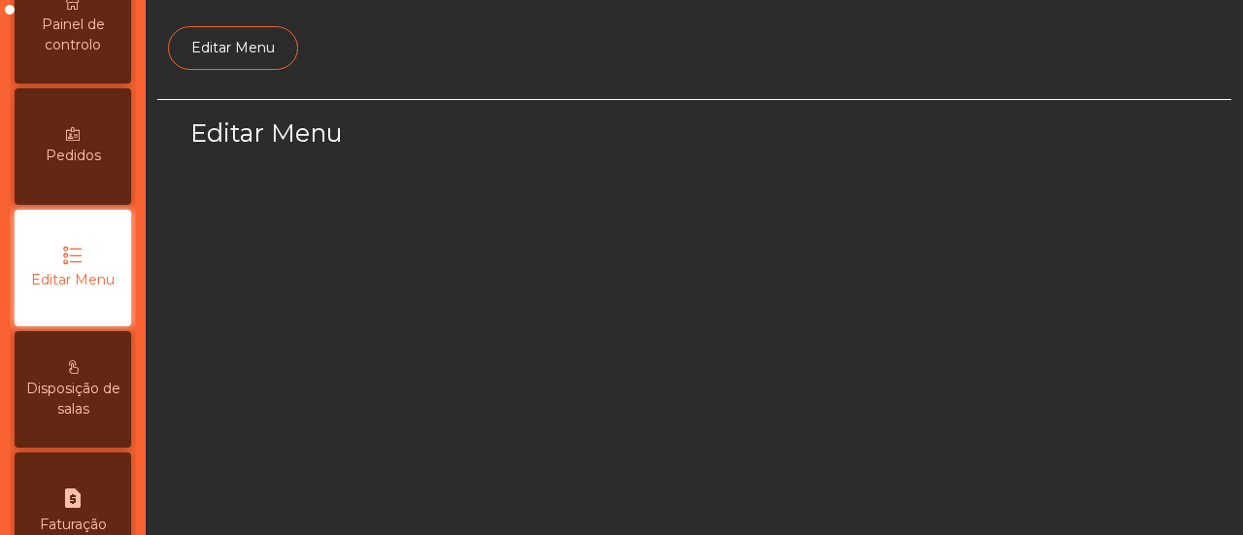
select select "*"
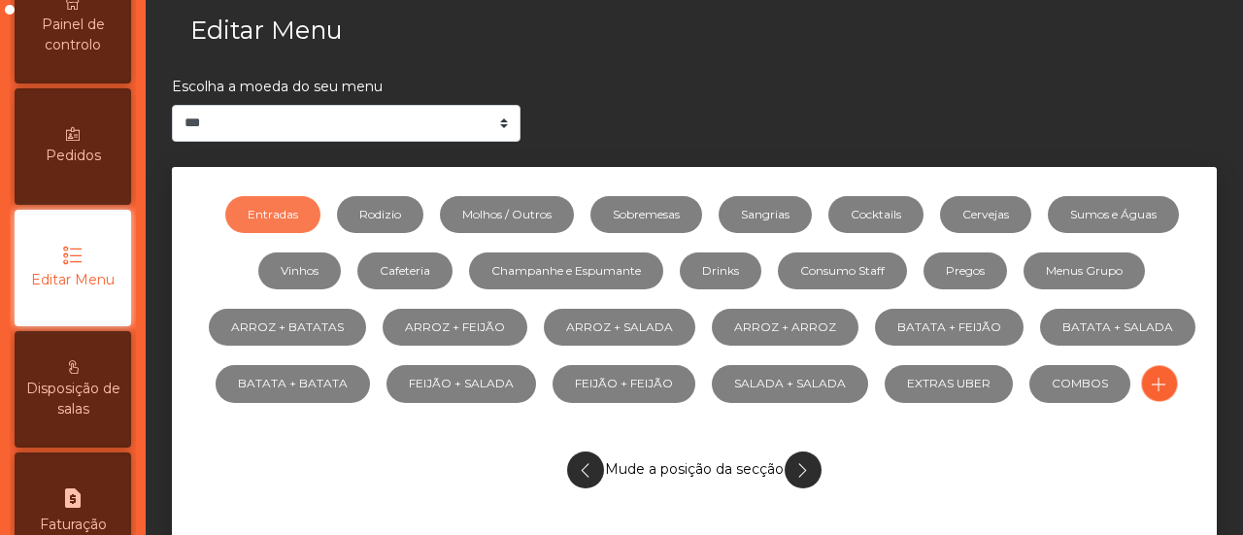
scroll to position [132, 0]
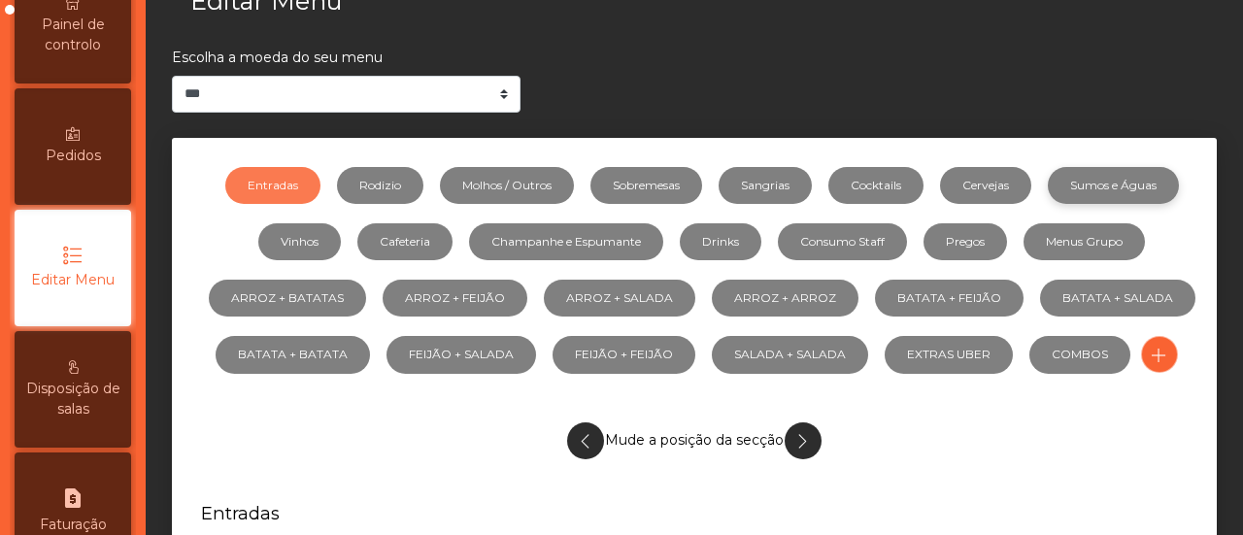
click at [1135, 183] on link "Sumos e Águas" at bounding box center [1113, 185] width 131 height 37
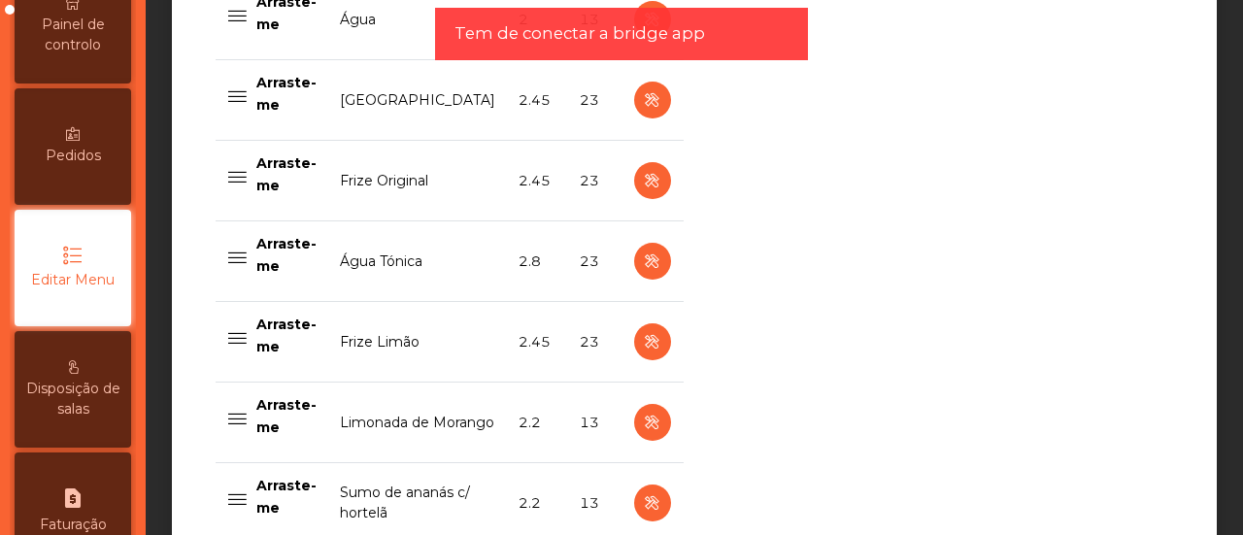
scroll to position [1704, 0]
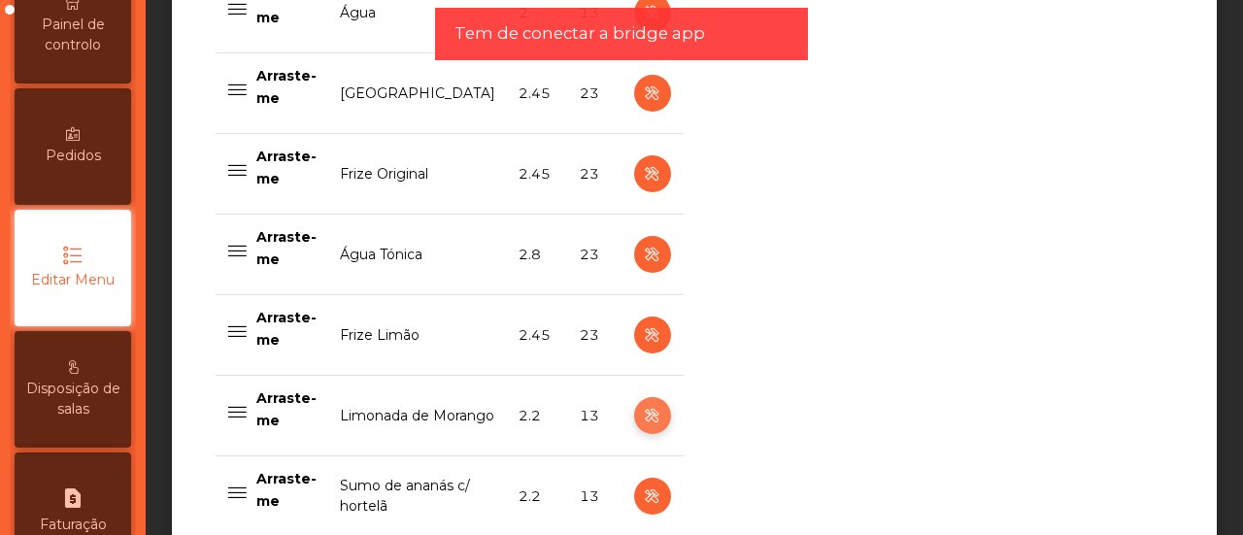
click at [641, 411] on icon "button" at bounding box center [652, 416] width 22 height 24
select select "***"
select select "**"
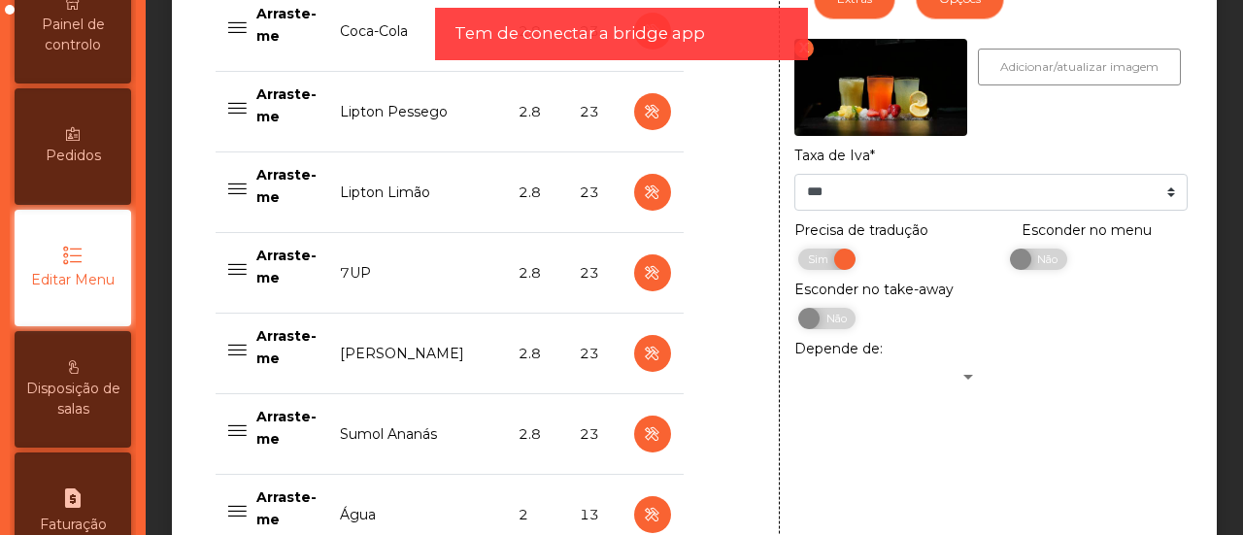
scroll to position [1238, 0]
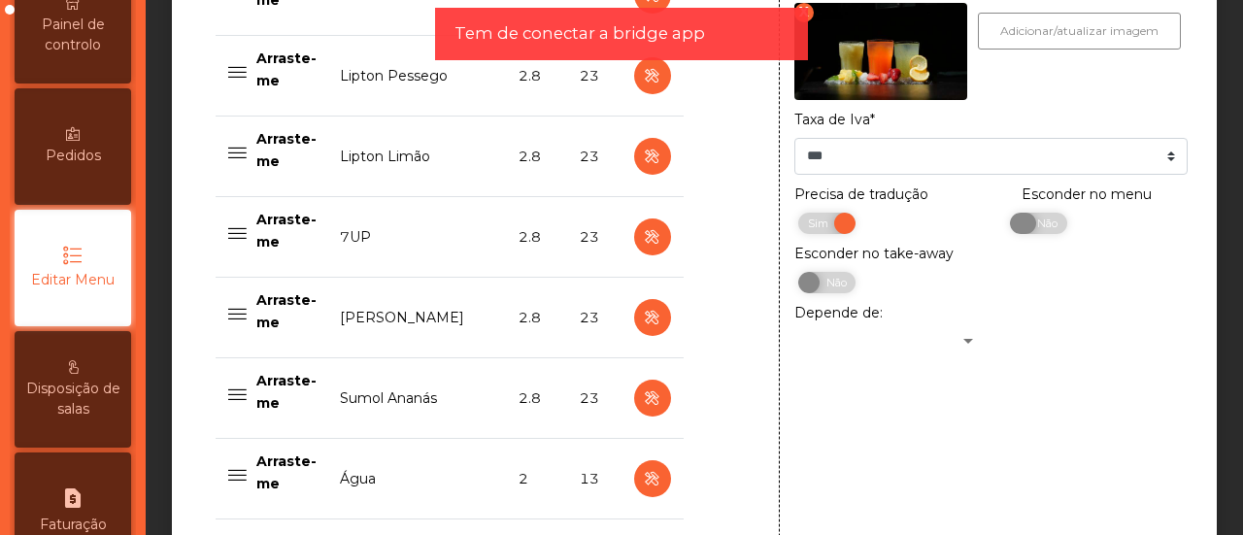
click at [1042, 234] on span "Não" at bounding box center [1044, 223] width 49 height 21
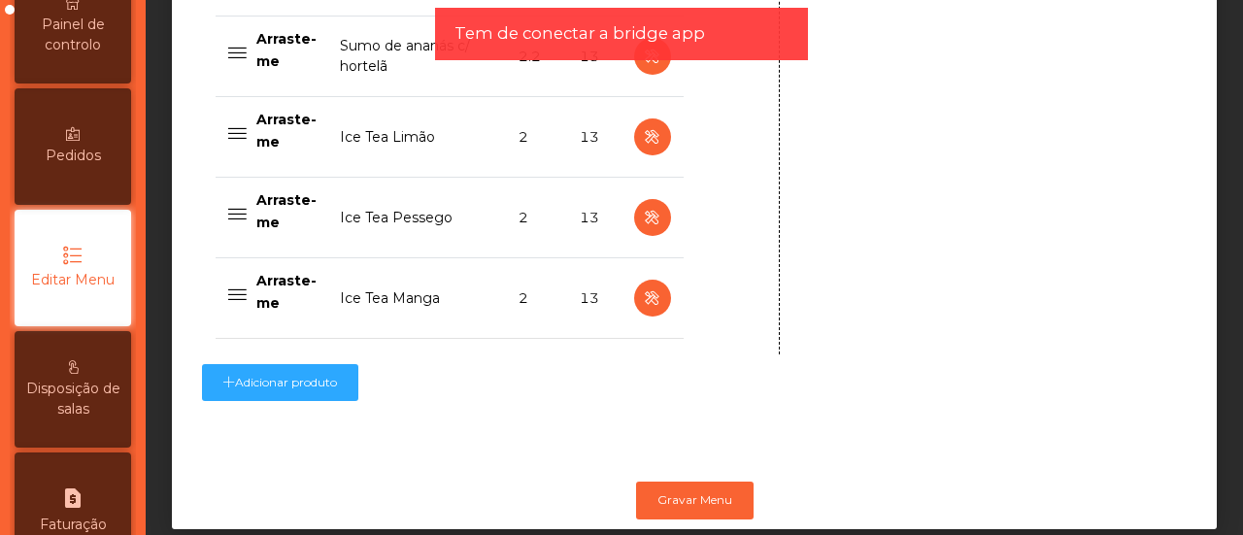
scroll to position [2182, 0]
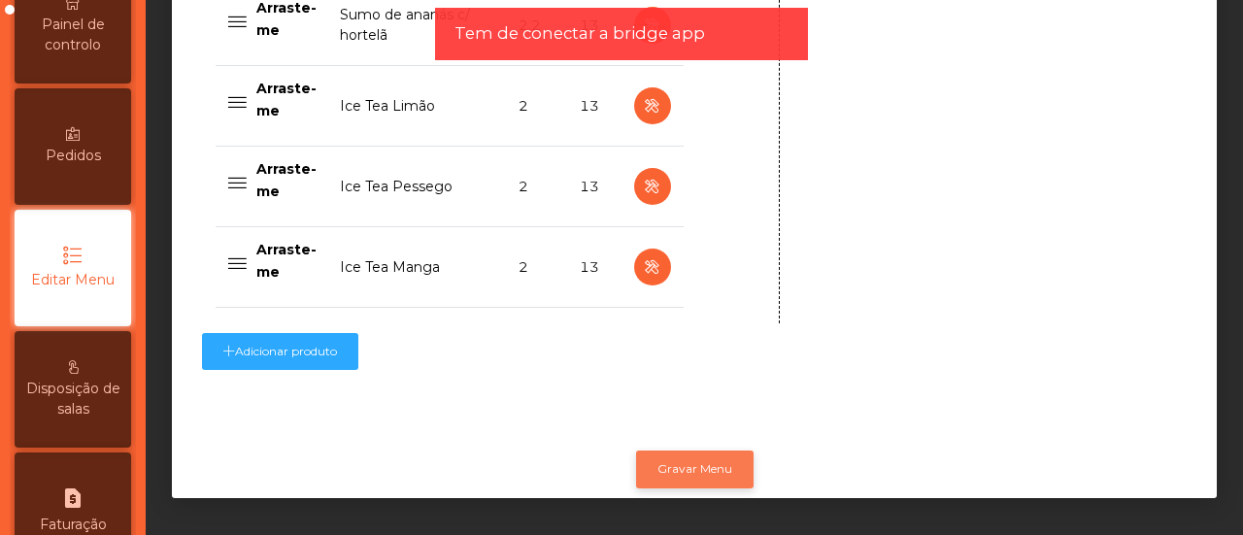
click at [728, 456] on button "Gravar Menu" at bounding box center [694, 469] width 117 height 37
click at [667, 452] on button "Gravar Menu" at bounding box center [694, 469] width 117 height 37
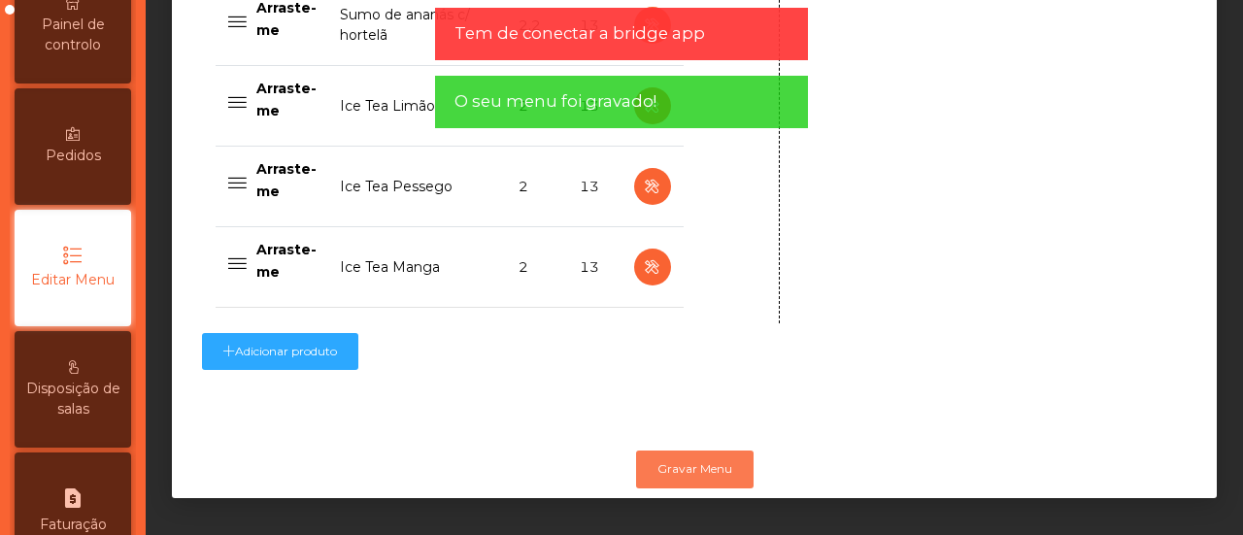
scroll to position [0, 0]
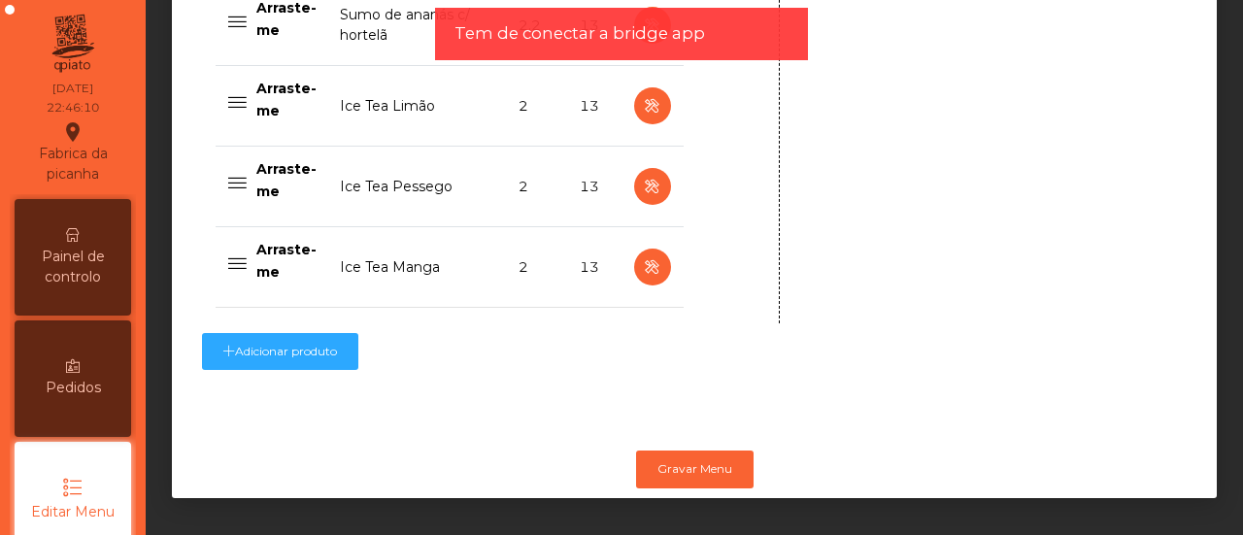
click at [76, 240] on icon at bounding box center [73, 235] width 14 height 14
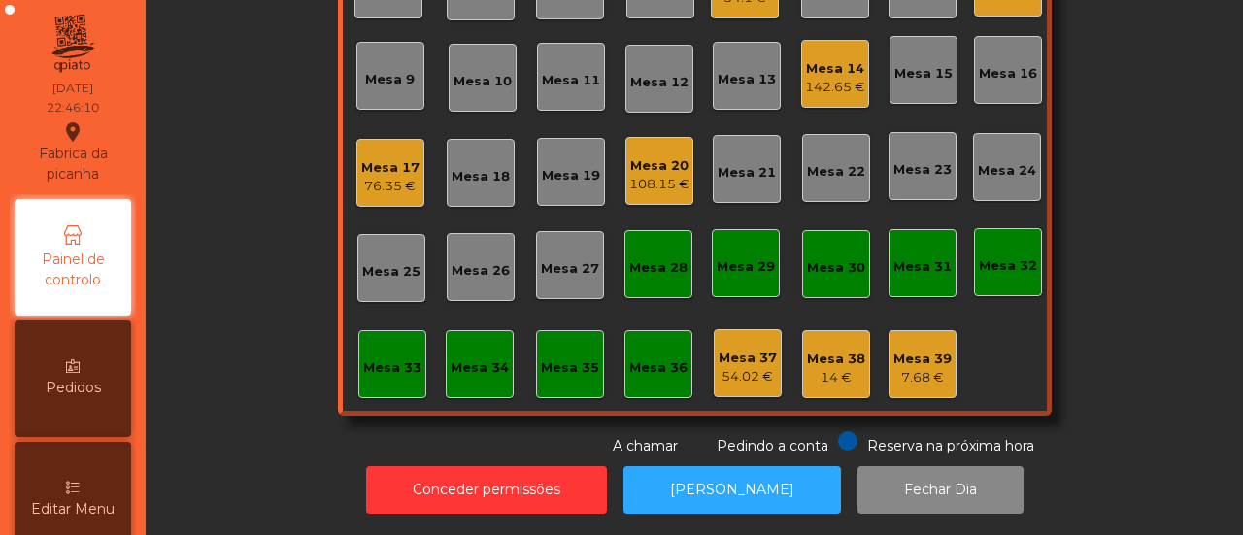
scroll to position [229, 0]
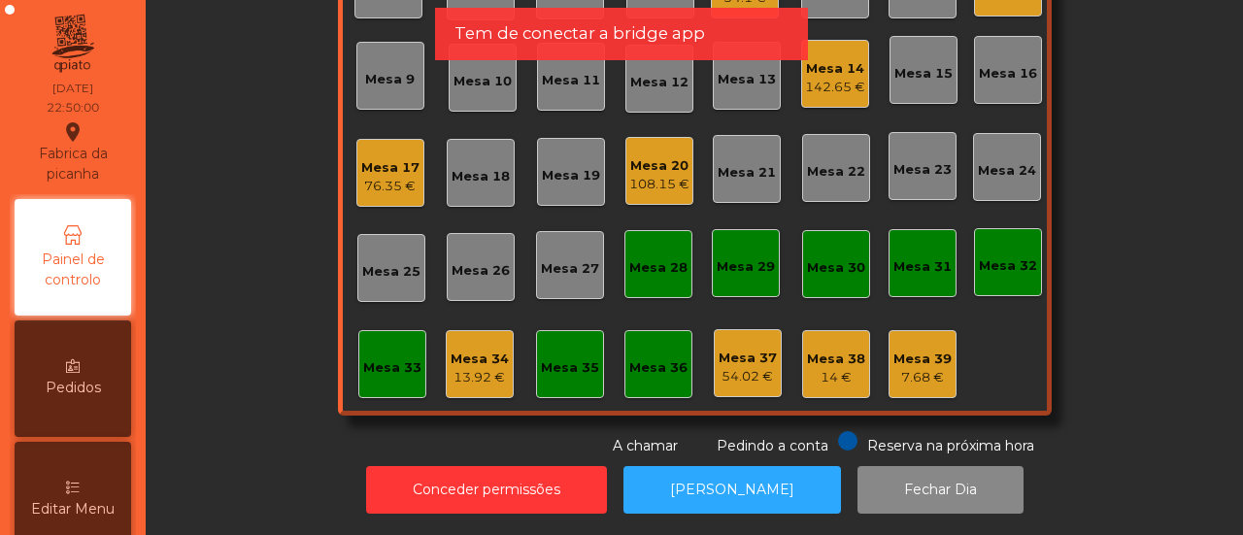
click at [474, 351] on div "Mesa 34" at bounding box center [480, 359] width 58 height 19
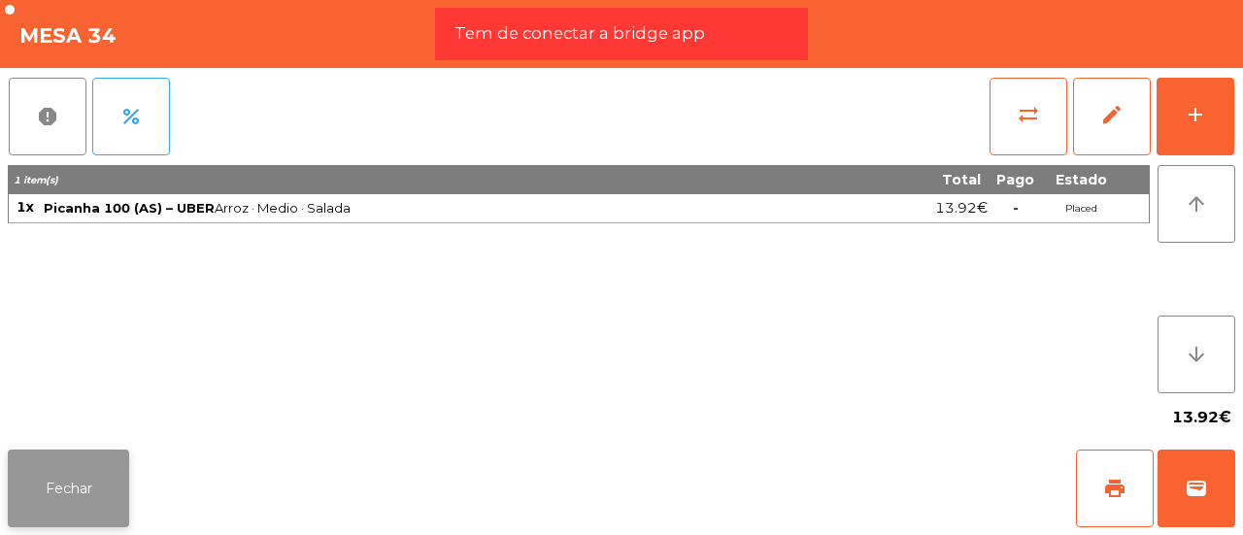
click at [105, 474] on button "Fechar" at bounding box center [68, 489] width 121 height 78
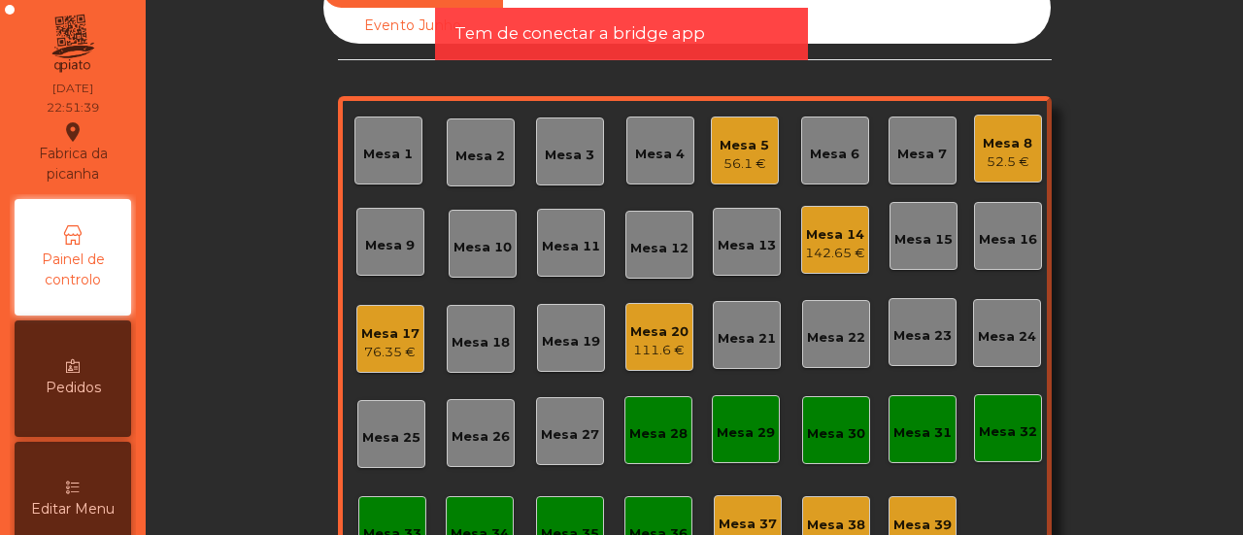
scroll to position [0, 0]
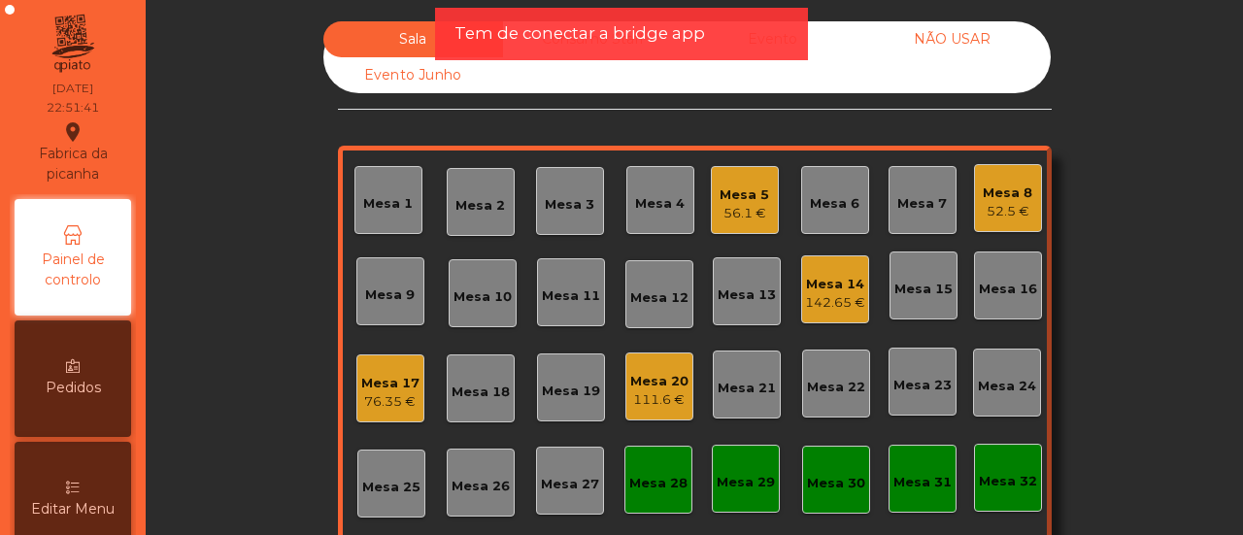
click at [827, 34] on div "Evento" at bounding box center [773, 39] width 180 height 36
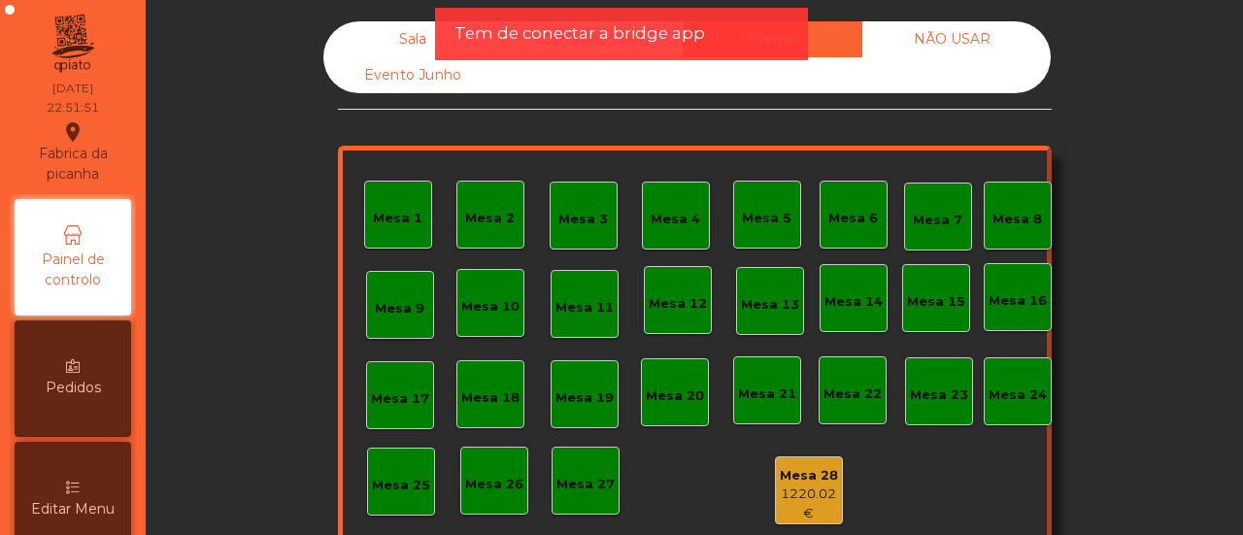
click at [414, 39] on div "Sala" at bounding box center [413, 39] width 180 height 36
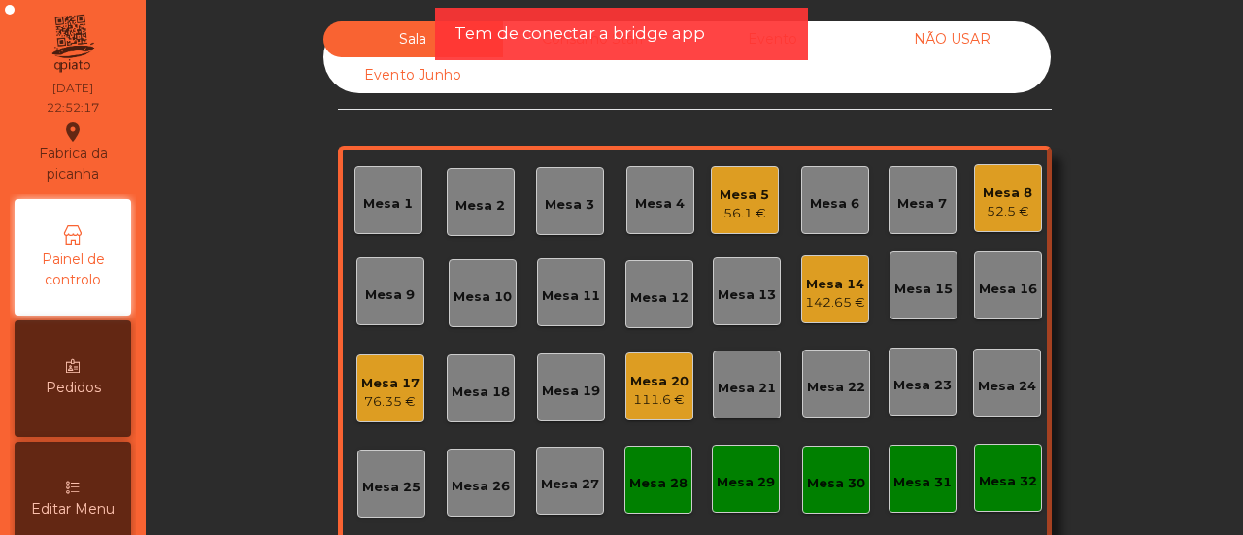
click at [928, 27] on div "NÃO USAR" at bounding box center [952, 39] width 180 height 36
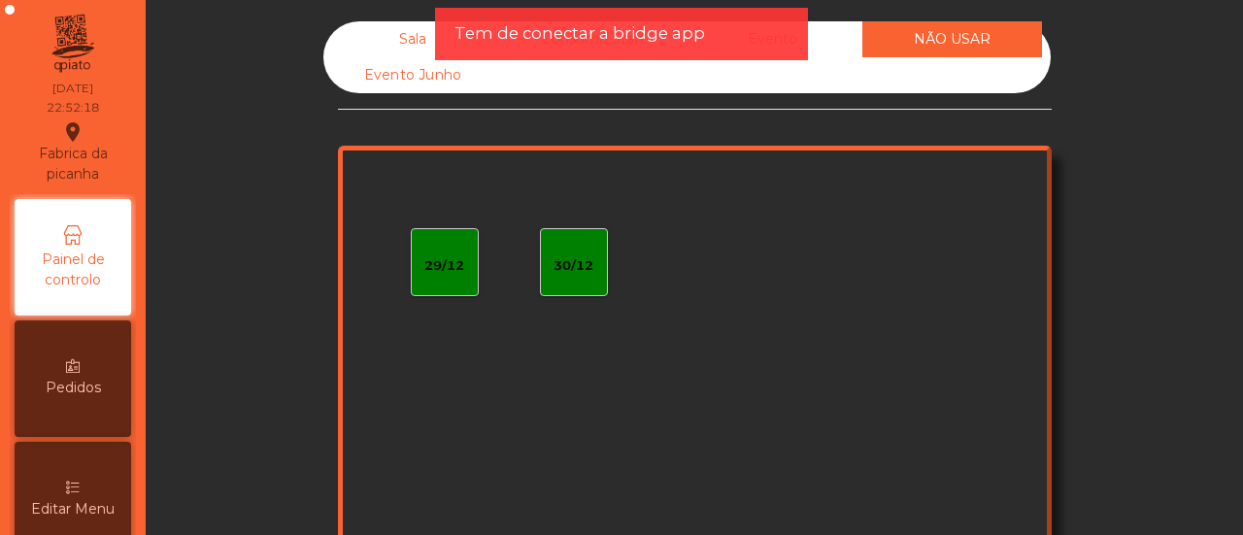
click at [828, 46] on div "Evento" at bounding box center [773, 39] width 180 height 36
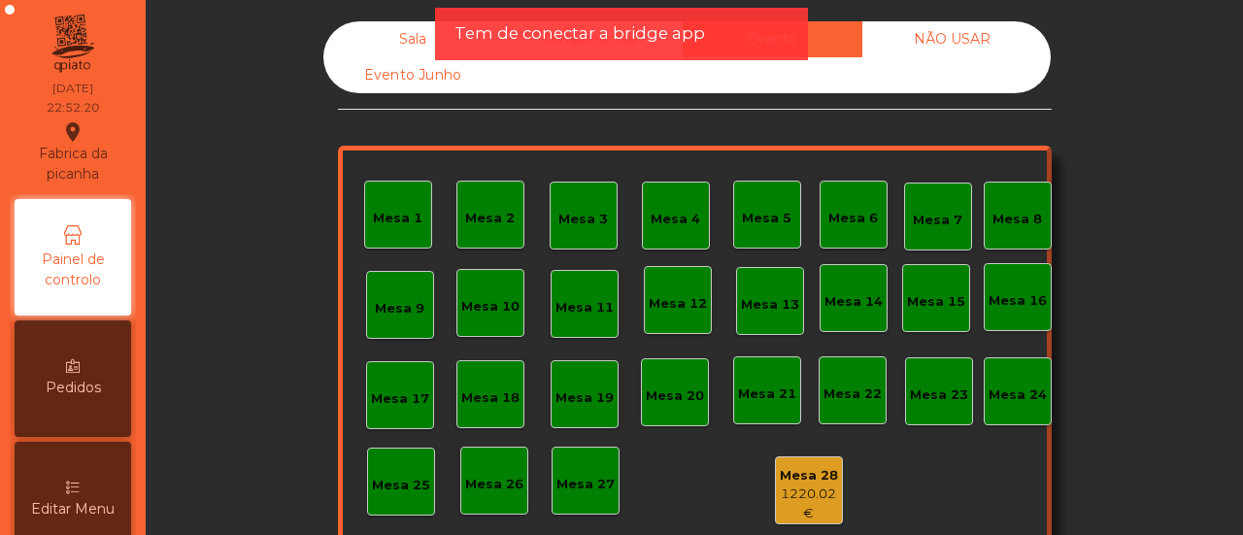
click at [396, 39] on div "Sala" at bounding box center [413, 39] width 180 height 36
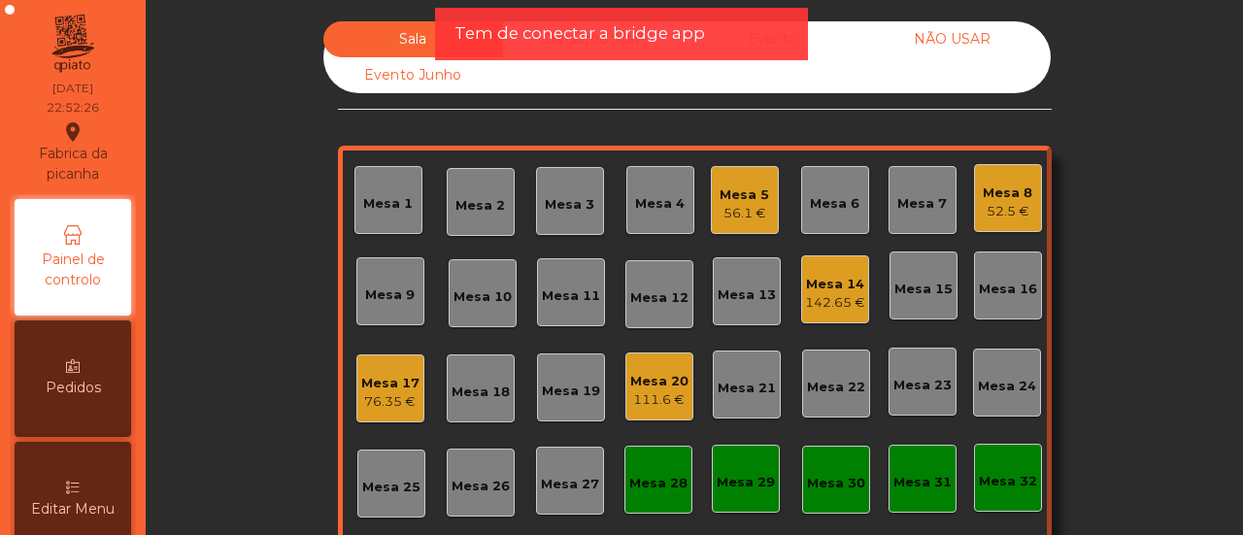
click at [645, 385] on div "Mesa 20" at bounding box center [659, 381] width 58 height 19
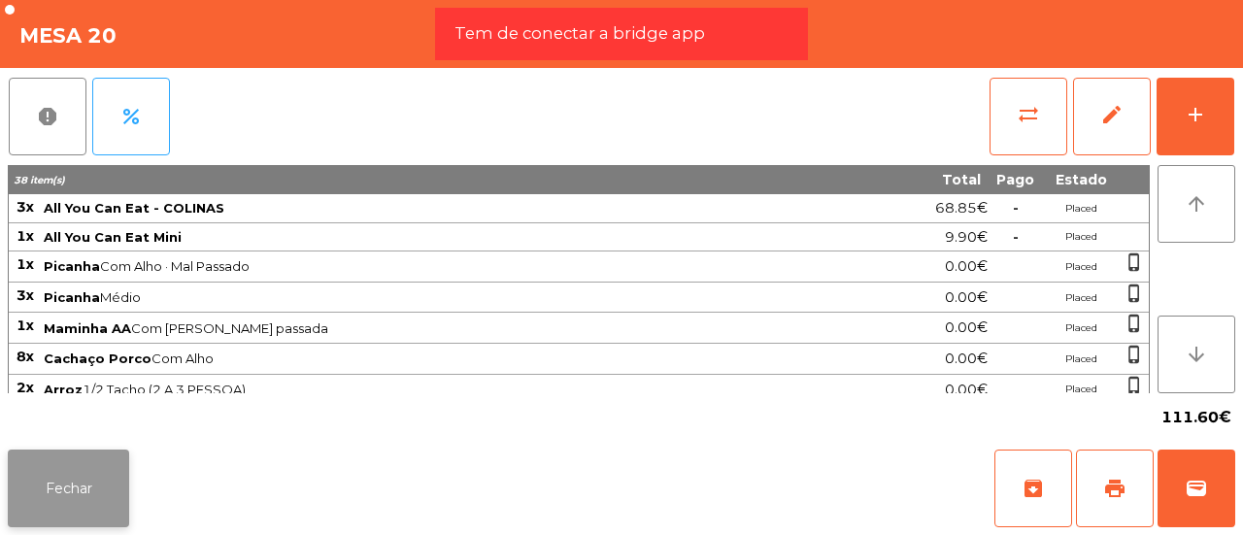
click at [89, 505] on button "Fechar" at bounding box center [68, 489] width 121 height 78
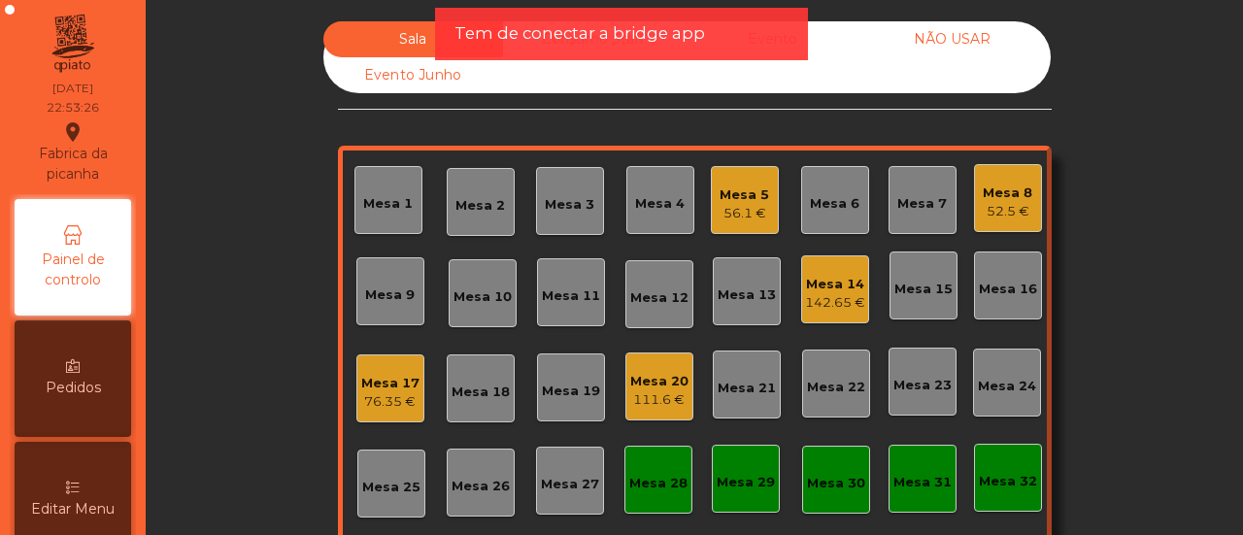
drag, startPoint x: 1204, startPoint y: 90, endPoint x: 1219, endPoint y: 129, distance: 41.8
click at [1219, 129] on div "Sala Consumo Staff Evento NÃO USAR Evento Junho Mesa 1 Mesa 2 Mesa 3 Mesa 4 Mes…" at bounding box center [694, 267] width 1097 height 535
click at [1190, 138] on div "Sala Consumo Staff Evento NÃO USAR Evento Junho Mesa 1 Mesa 2 Mesa 3 Mesa 4 Mes…" at bounding box center [694, 346] width 1045 height 651
